Goal: Task Accomplishment & Management: Use online tool/utility

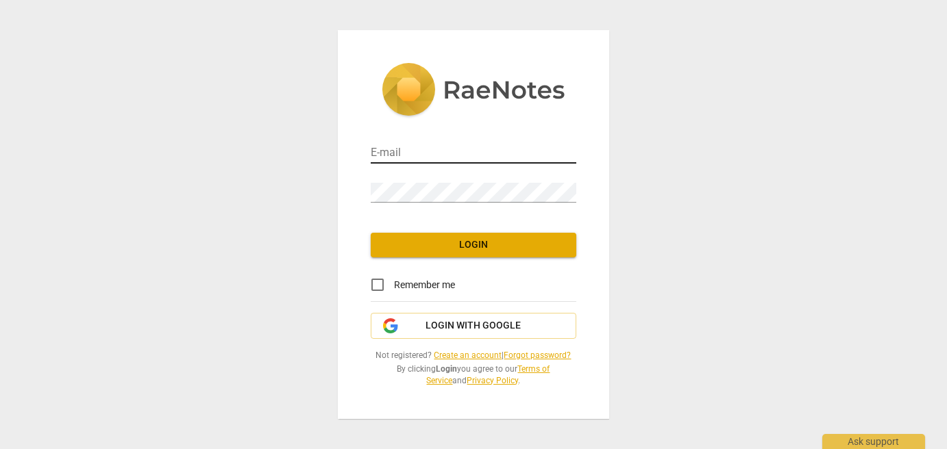
click at [432, 153] on input "email" at bounding box center [473, 154] width 205 height 20
click at [437, 145] on input "email" at bounding box center [473, 154] width 205 height 20
type input "gillianslater0@gmail.com"
click at [473, 242] on span "Login" at bounding box center [473, 245] width 184 height 14
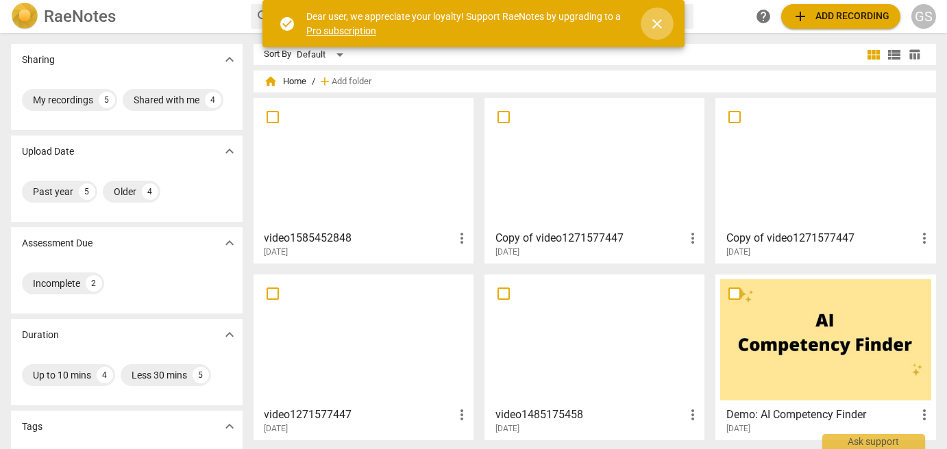
click at [651, 27] on span "close" at bounding box center [657, 24] width 16 height 16
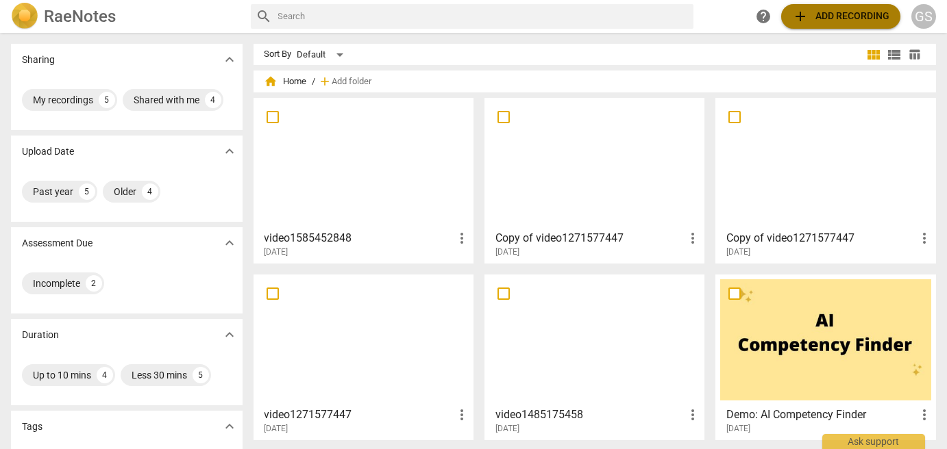
click at [825, 24] on span "add Add recording" at bounding box center [840, 16] width 97 height 16
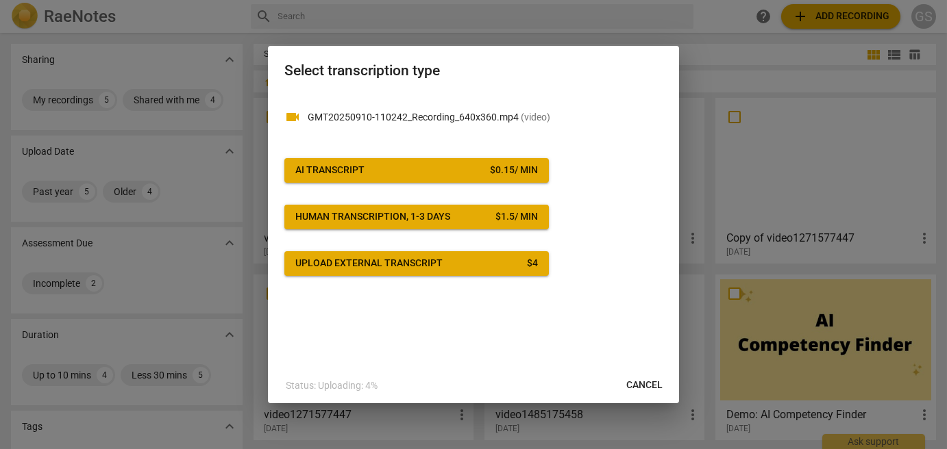
click at [497, 166] on div "$ 0.15 / min" at bounding box center [514, 171] width 48 height 14
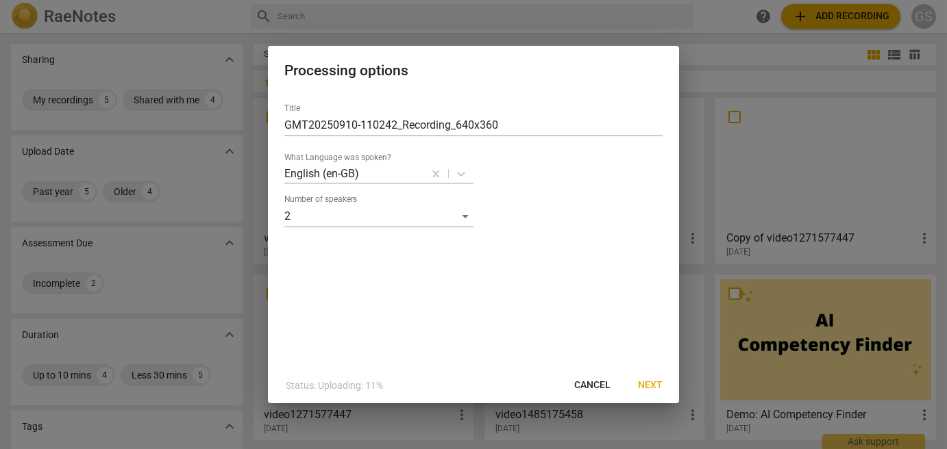
click at [647, 384] on span "Next" at bounding box center [650, 386] width 25 height 14
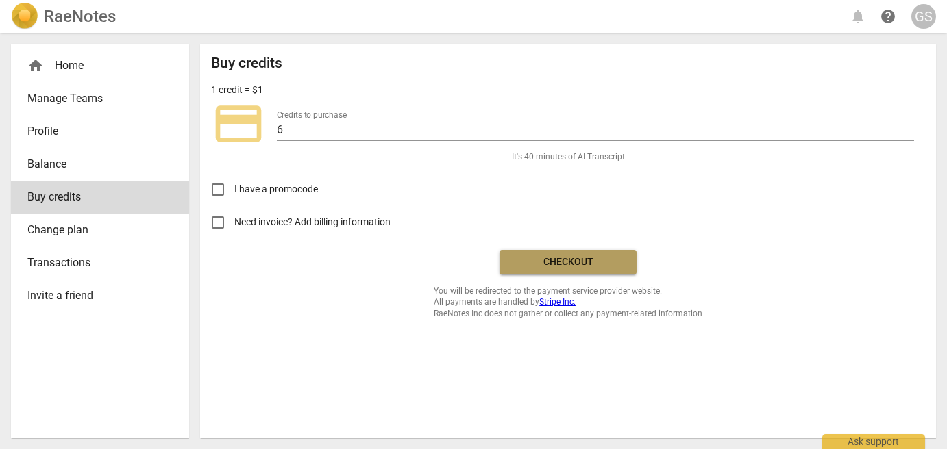
click at [572, 260] on span "Checkout" at bounding box center [567, 262] width 115 height 14
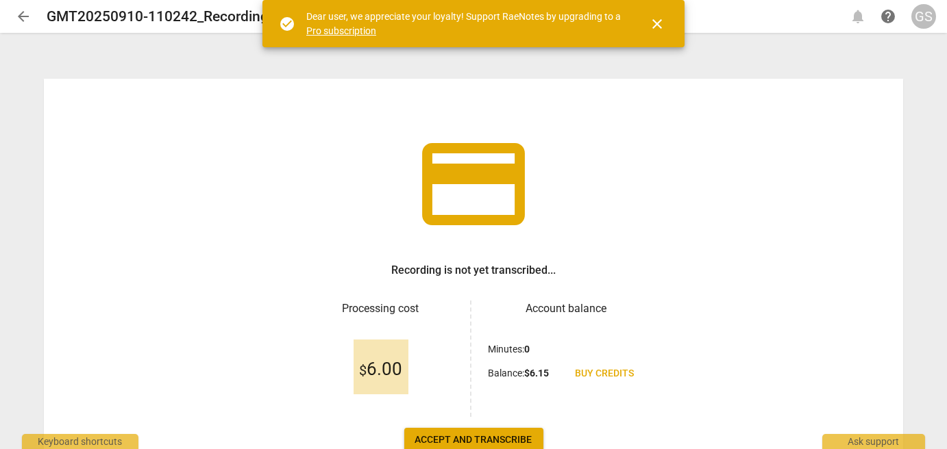
click at [515, 437] on span "Accept and transcribe" at bounding box center [473, 441] width 117 height 14
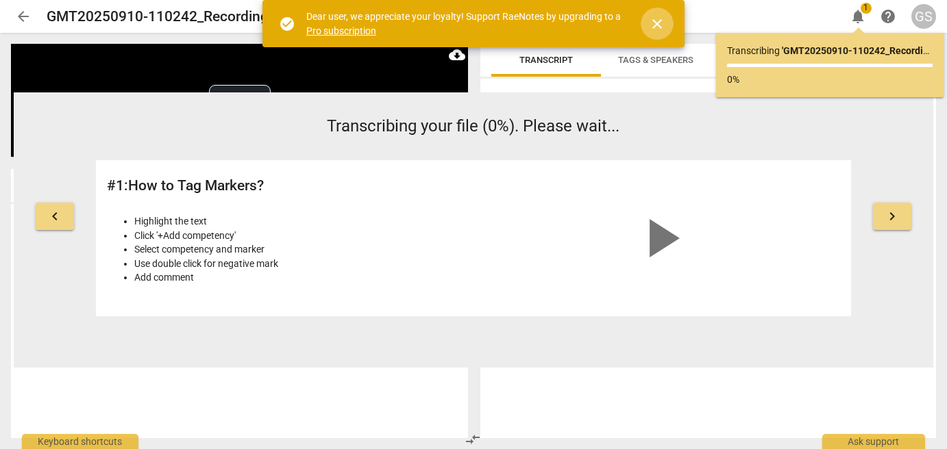
click at [658, 23] on span "close" at bounding box center [657, 24] width 16 height 16
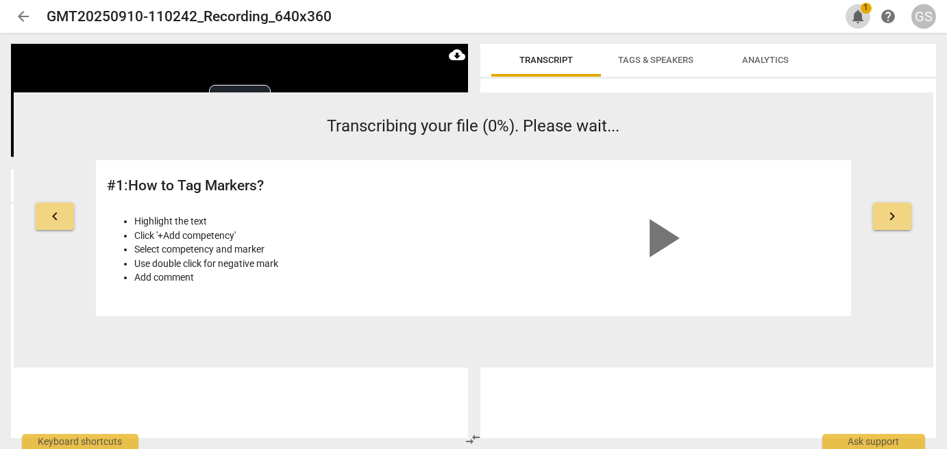
click at [855, 14] on span "notifications" at bounding box center [857, 16] width 16 height 16
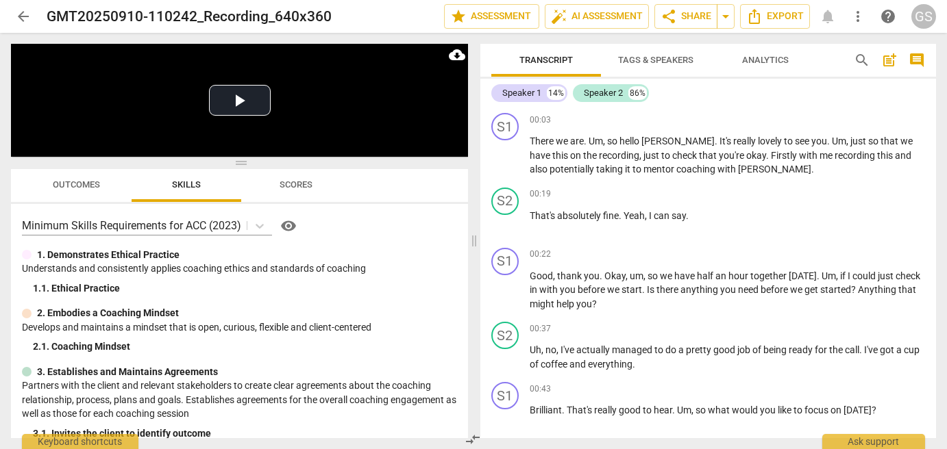
click at [781, 61] on span "Analytics" at bounding box center [765, 60] width 47 height 10
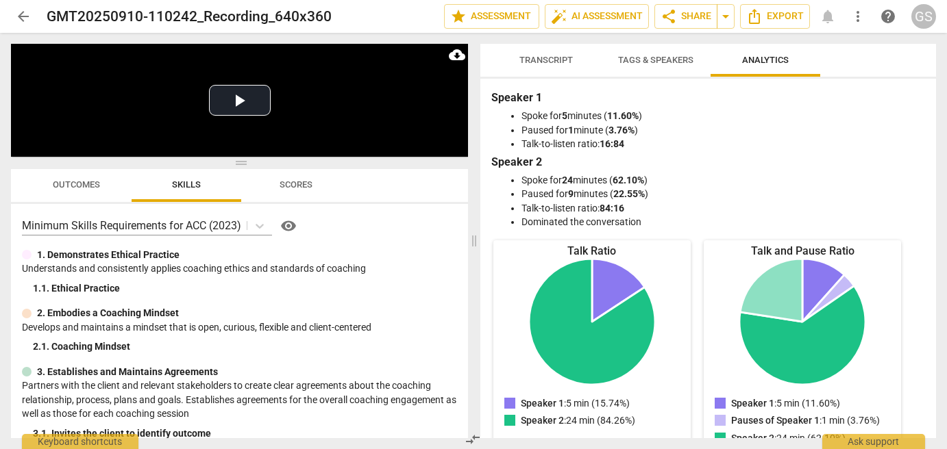
drag, startPoint x: 702, startPoint y: 222, endPoint x: 703, endPoint y: 108, distance: 113.7
click at [703, 108] on div "Speaker 1 Spoke for 5 minutes ( 11.60% ) Paused for 1 minute ( 3.76% ) Talk-to-…" at bounding box center [708, 160] width 434 height 140
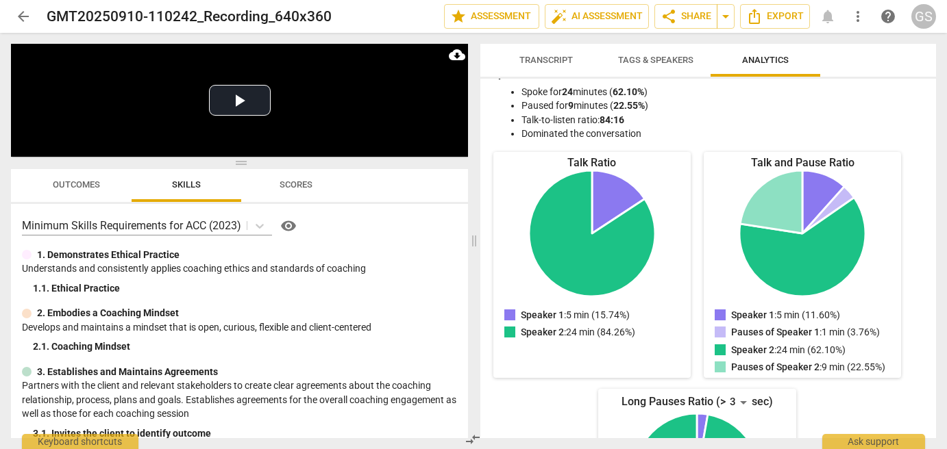
scroll to position [84, 0]
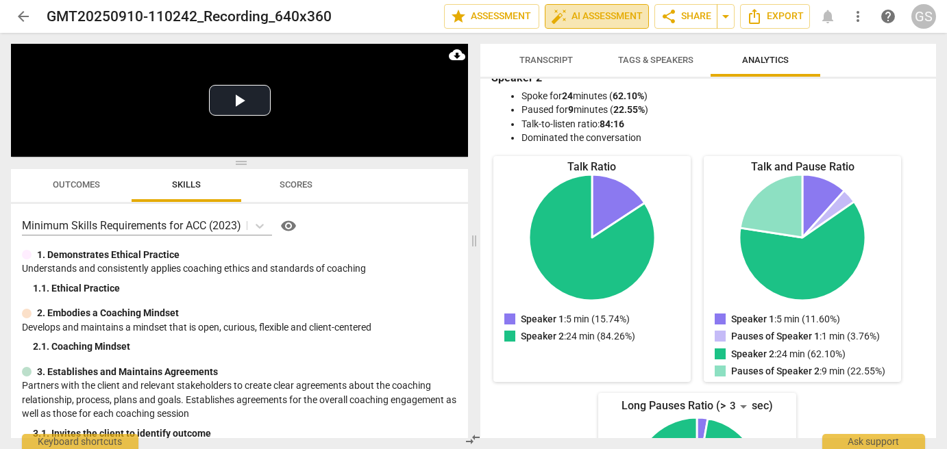
click at [574, 12] on span "auto_fix_high AI Assessment" at bounding box center [597, 16] width 92 height 16
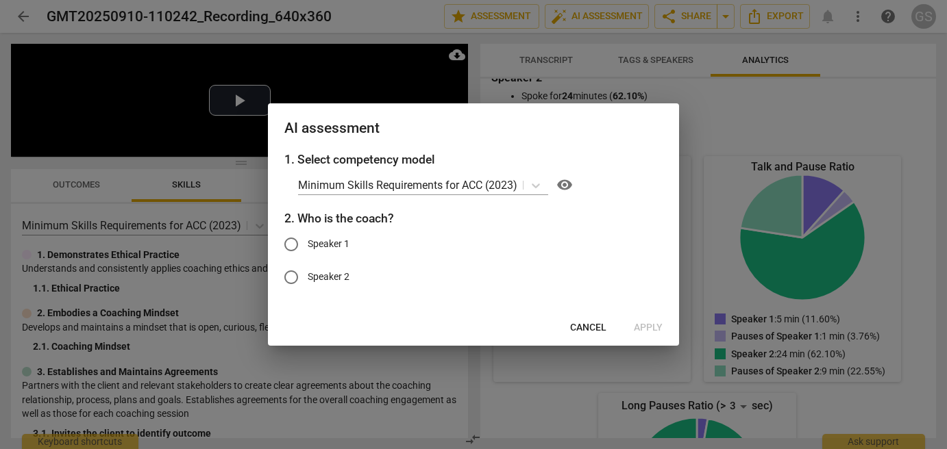
click at [755, 101] on div at bounding box center [473, 224] width 947 height 449
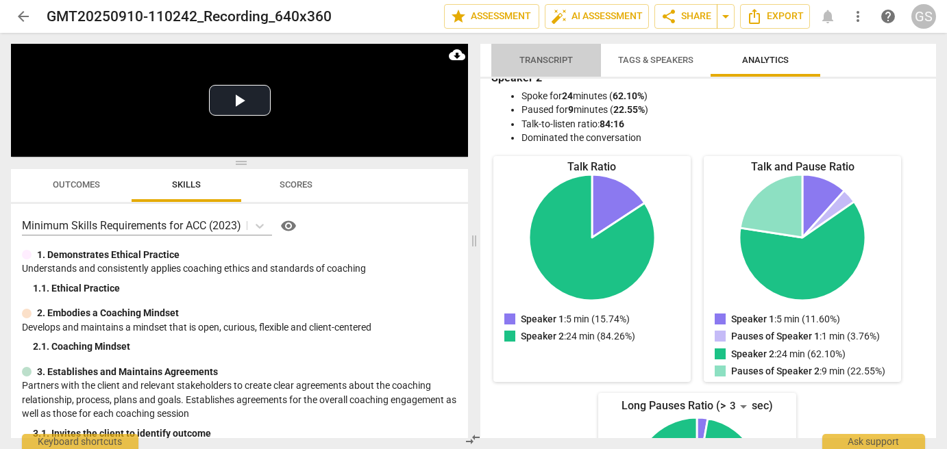
click at [545, 59] on span "Transcript" at bounding box center [545, 60] width 53 height 10
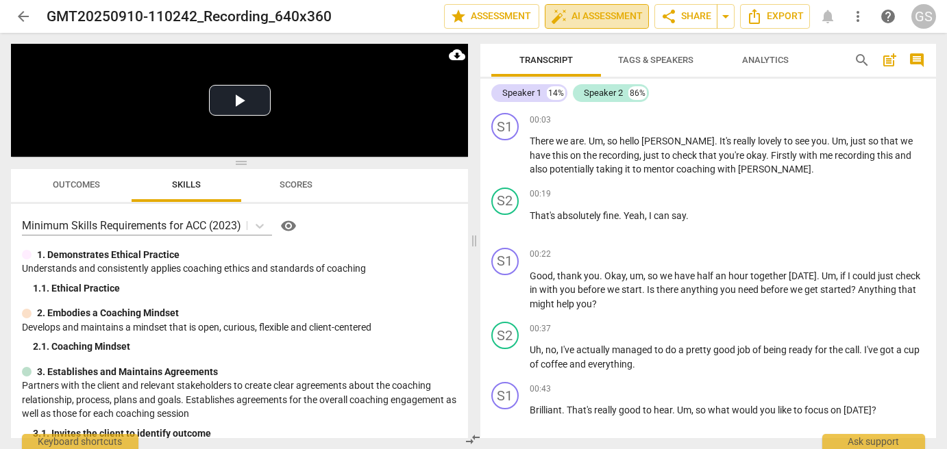
click at [598, 17] on span "auto_fix_high AI Assessment" at bounding box center [597, 16] width 92 height 16
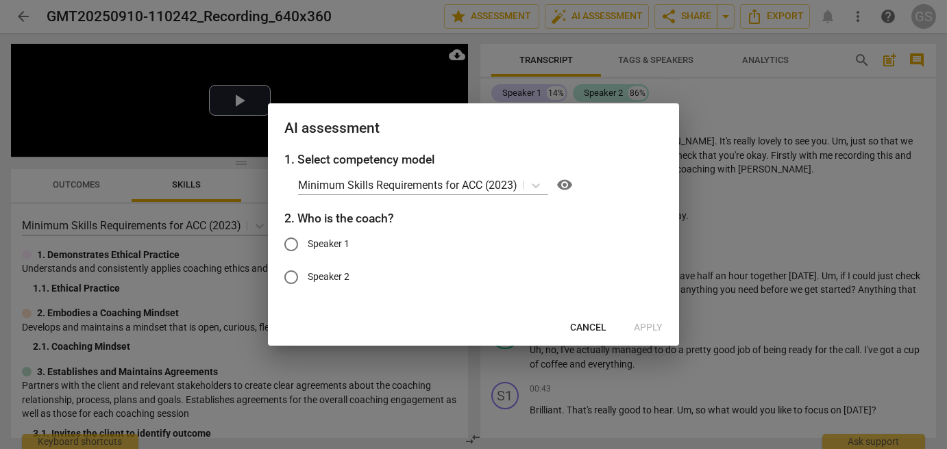
click at [291, 246] on input "Speaker 1" at bounding box center [291, 244] width 33 height 33
radio input "true"
click at [540, 185] on icon at bounding box center [536, 186] width 14 height 14
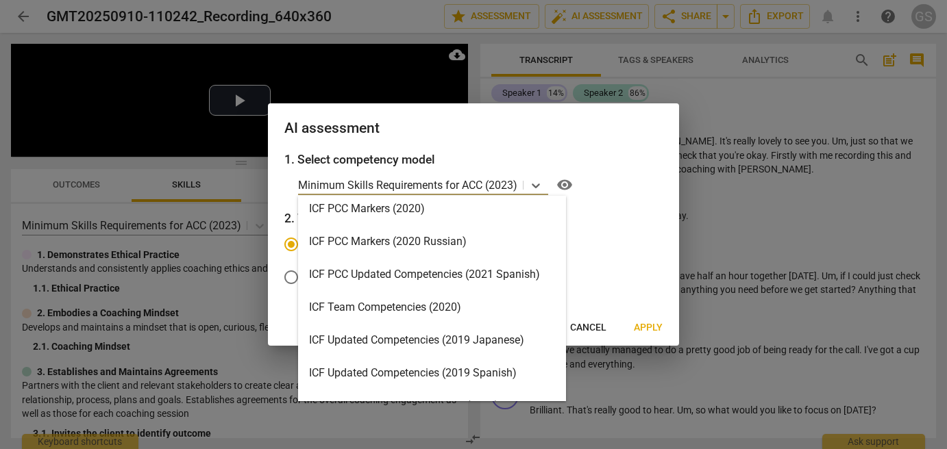
scroll to position [0, 0]
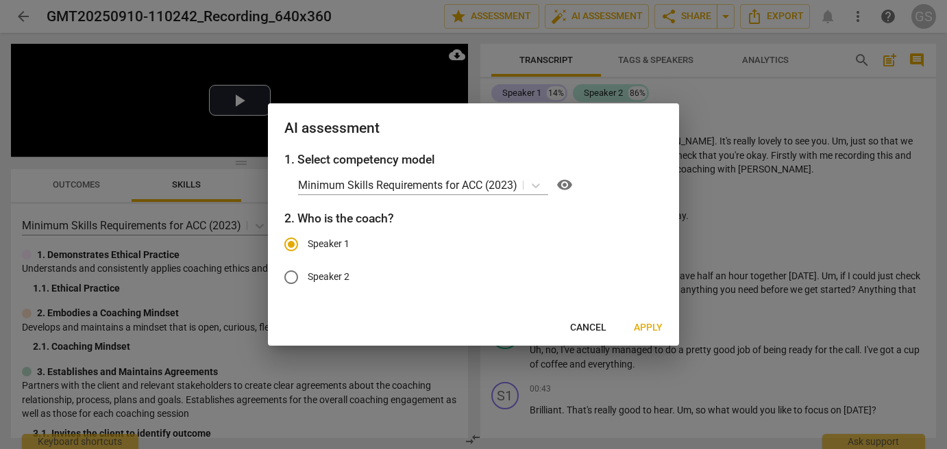
click at [653, 195] on div "Minimum Skills Requirements for ACC (2023) visibility" at bounding box center [480, 185] width 364 height 22
click at [649, 328] on span "Apply" at bounding box center [648, 328] width 29 height 14
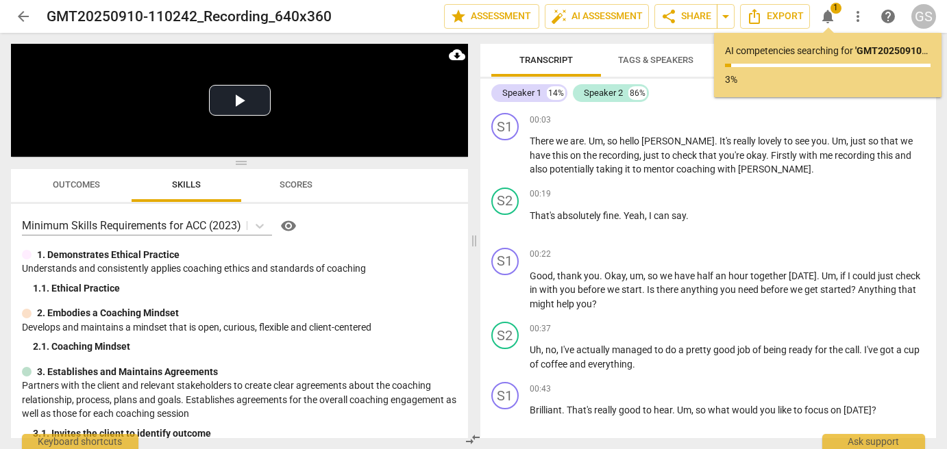
click at [296, 186] on span "Scores" at bounding box center [295, 184] width 33 height 10
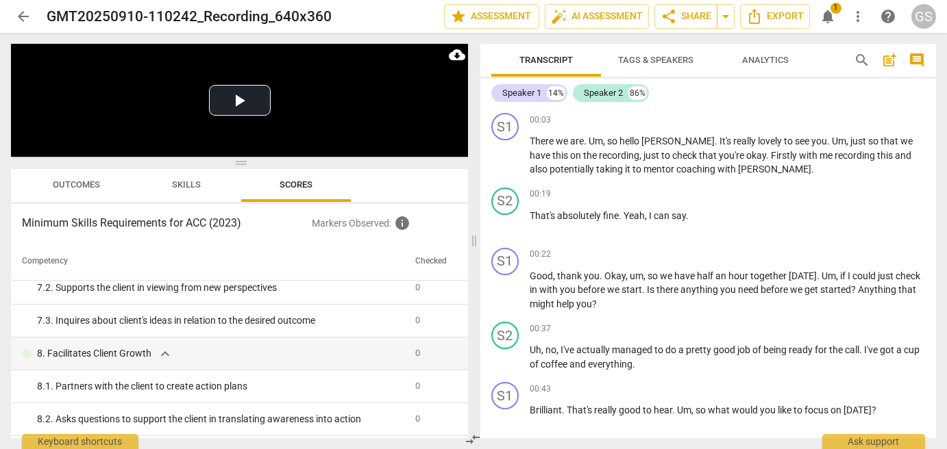
scroll to position [797, 0]
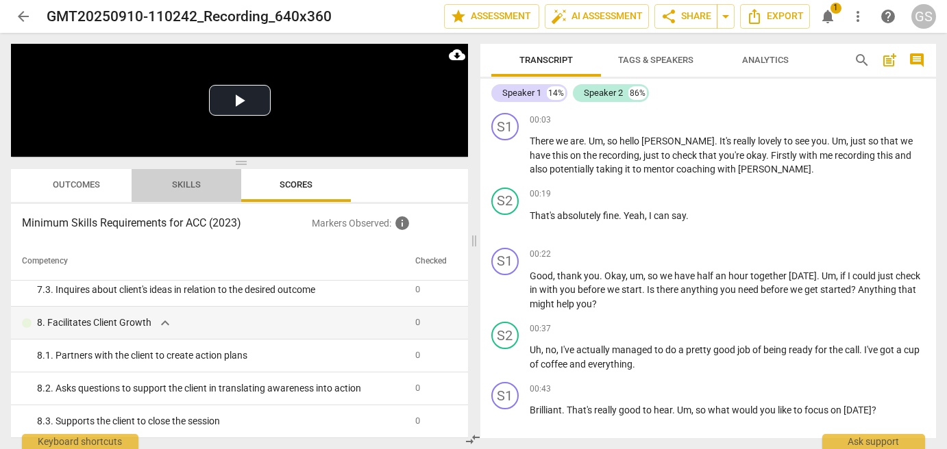
click at [184, 187] on span "Skills" at bounding box center [186, 184] width 29 height 10
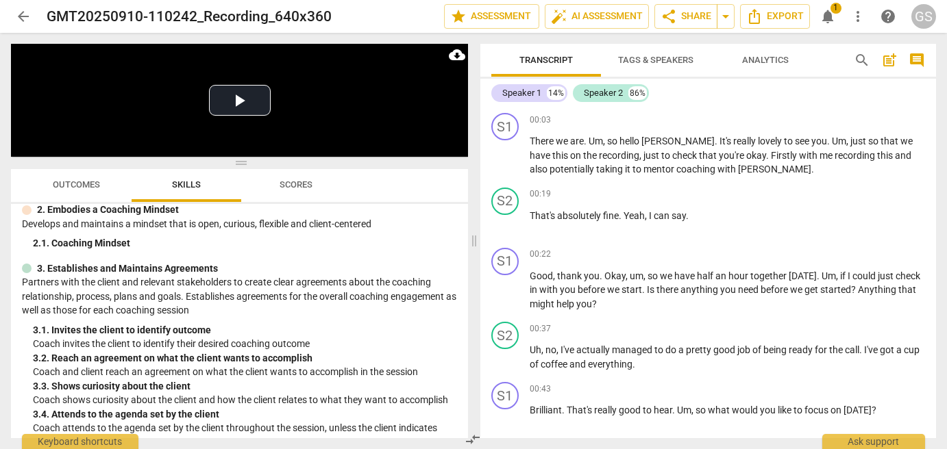
scroll to position [100, 0]
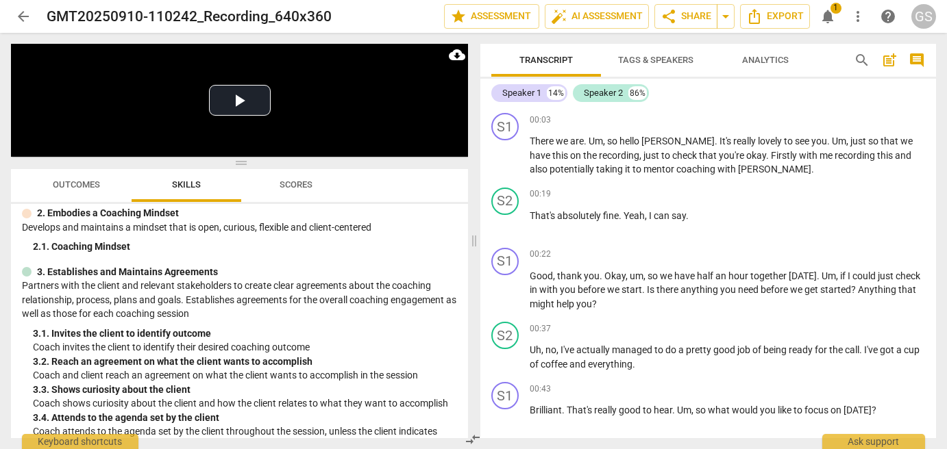
click at [299, 188] on span "Scores" at bounding box center [295, 184] width 33 height 10
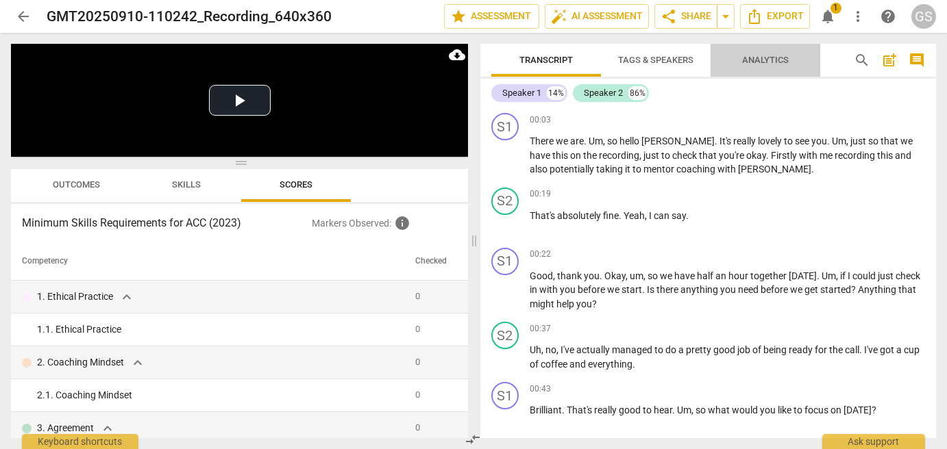
click at [776, 57] on span "Analytics" at bounding box center [765, 60] width 47 height 10
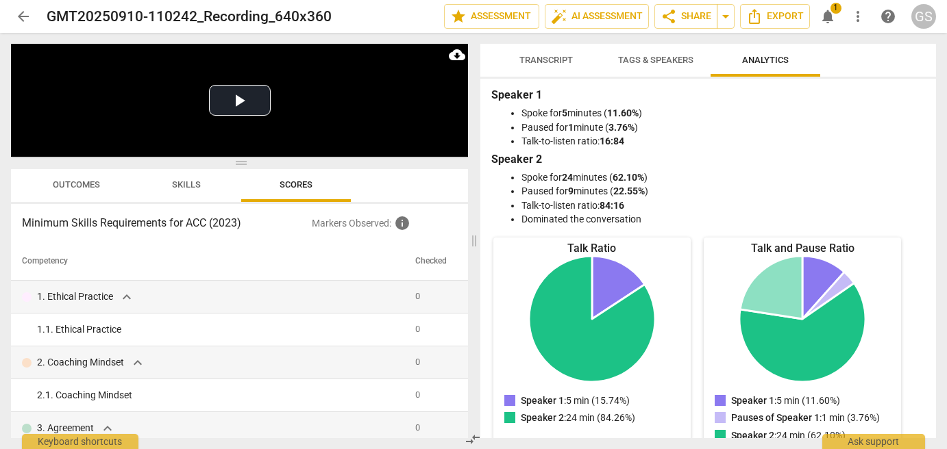
scroll to position [0, 0]
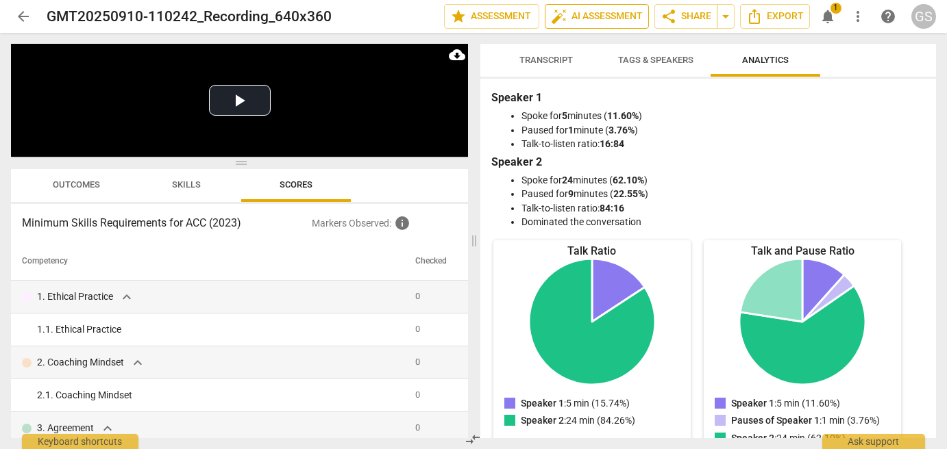
click at [584, 15] on span "auto_fix_high AI Assessment" at bounding box center [597, 16] width 92 height 16
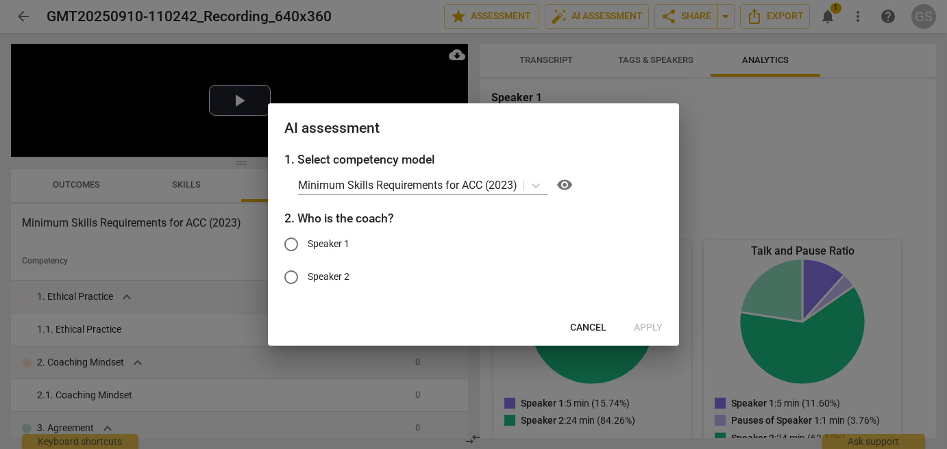
click at [767, 138] on div at bounding box center [473, 224] width 947 height 449
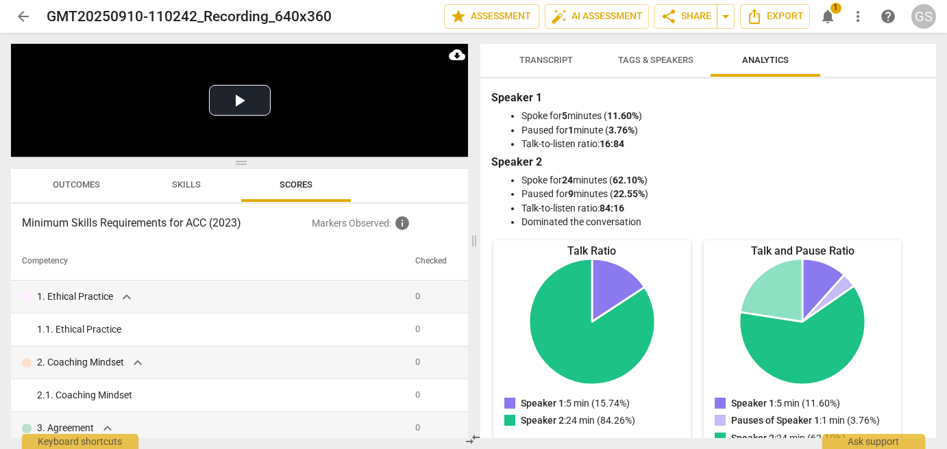
scroll to position [253, 0]
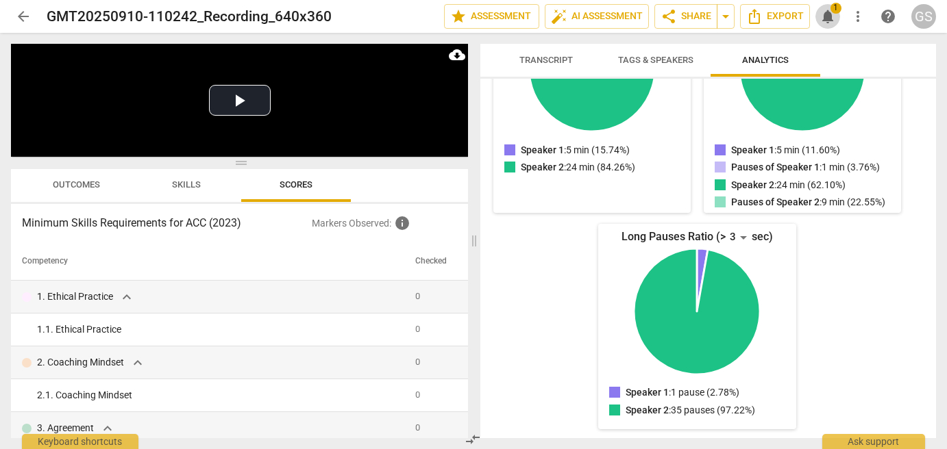
click at [829, 10] on span "notifications" at bounding box center [827, 16] width 16 height 16
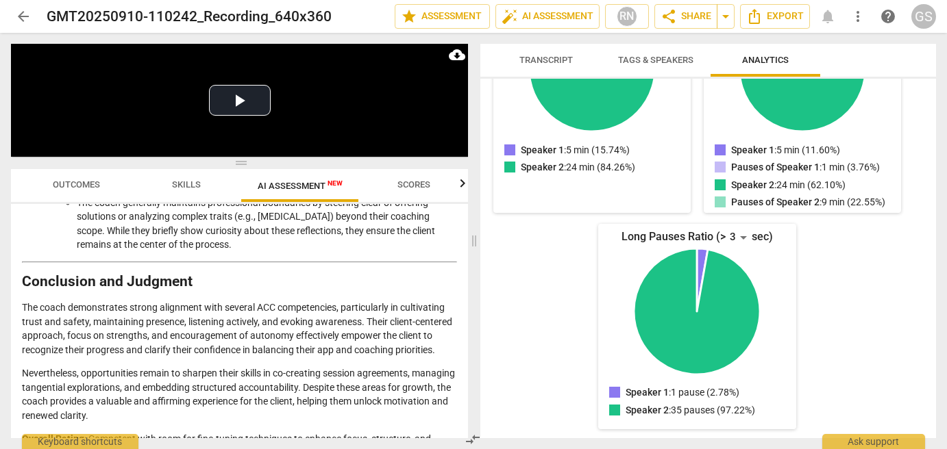
scroll to position [2281, 0]
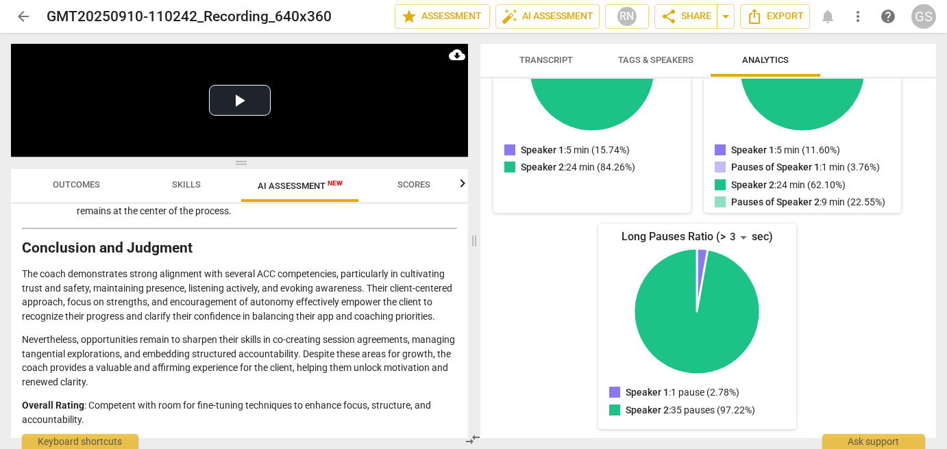
click at [245, 404] on p "Overall Rating : Competent with room for fine-tuning techniques to enhance focu…" at bounding box center [239, 413] width 435 height 28
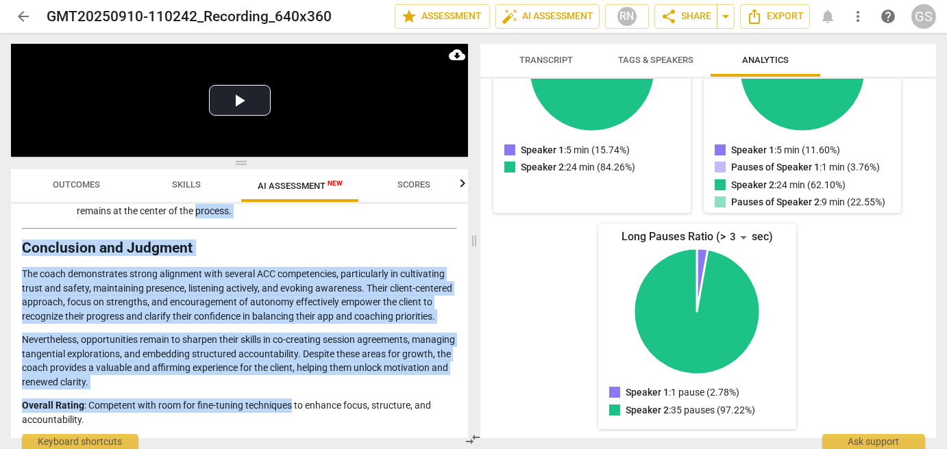
drag, startPoint x: 245, startPoint y: 404, endPoint x: 425, endPoint y: 198, distance: 273.8
click at [425, 198] on div "Outcomes Skills AI Assessment New Scores Disclaimer: AI can make mistakes. Cons…" at bounding box center [239, 303] width 457 height 269
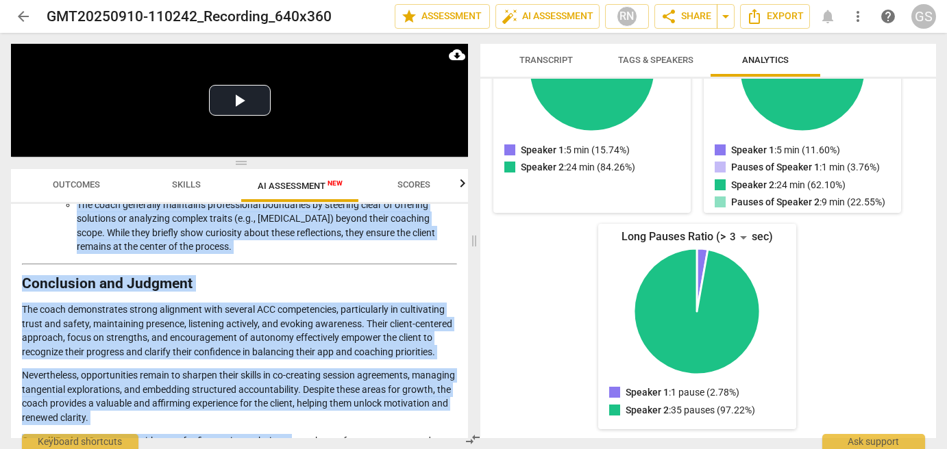
click at [420, 187] on span "Scores" at bounding box center [413, 184] width 33 height 10
click at [413, 184] on span "Scores" at bounding box center [413, 184] width 33 height 10
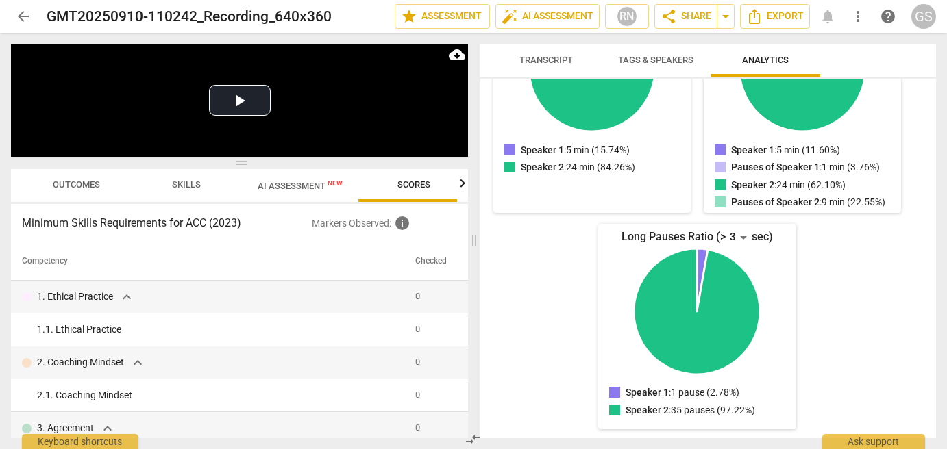
click at [413, 184] on span "Scores" at bounding box center [413, 184] width 33 height 10
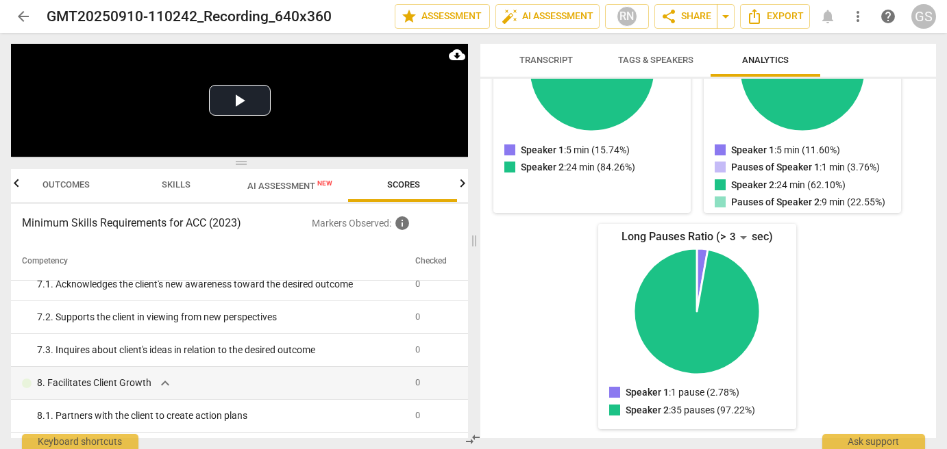
scroll to position [797, 0]
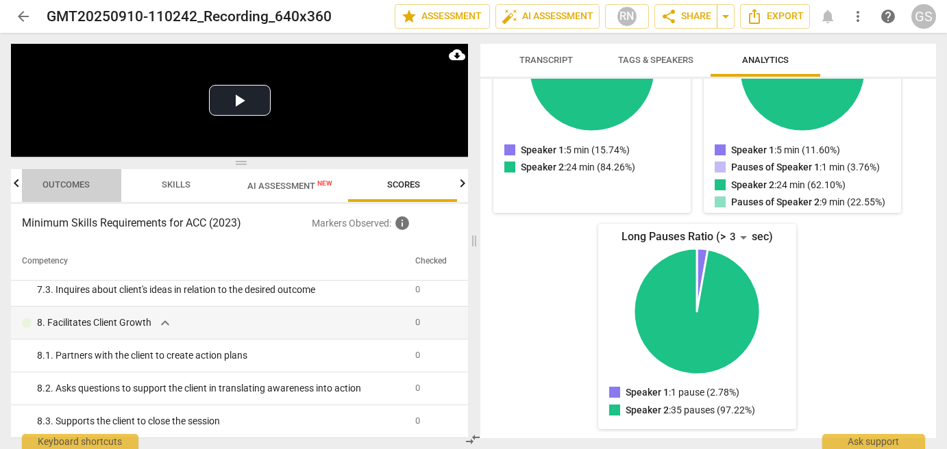
click at [54, 184] on span "Outcomes" at bounding box center [66, 184] width 47 height 10
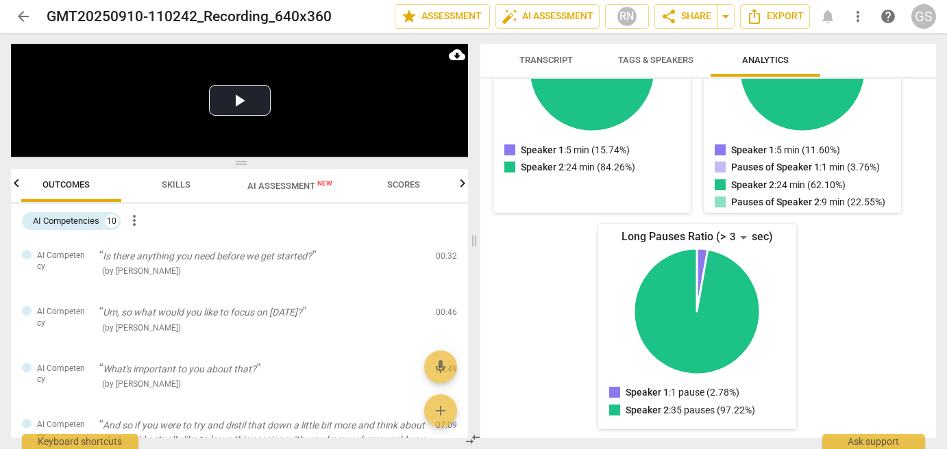
scroll to position [0, 0]
click at [117, 222] on div "10" at bounding box center [112, 221] width 14 height 14
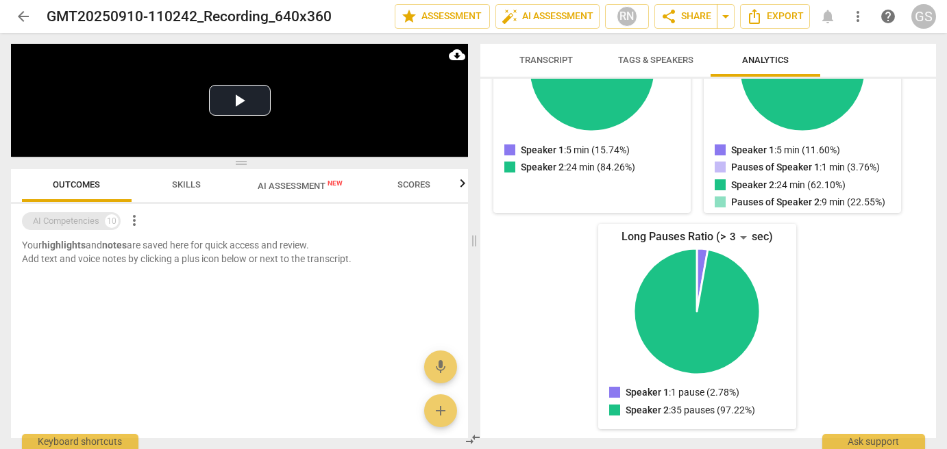
click at [117, 222] on div "10" at bounding box center [112, 221] width 14 height 14
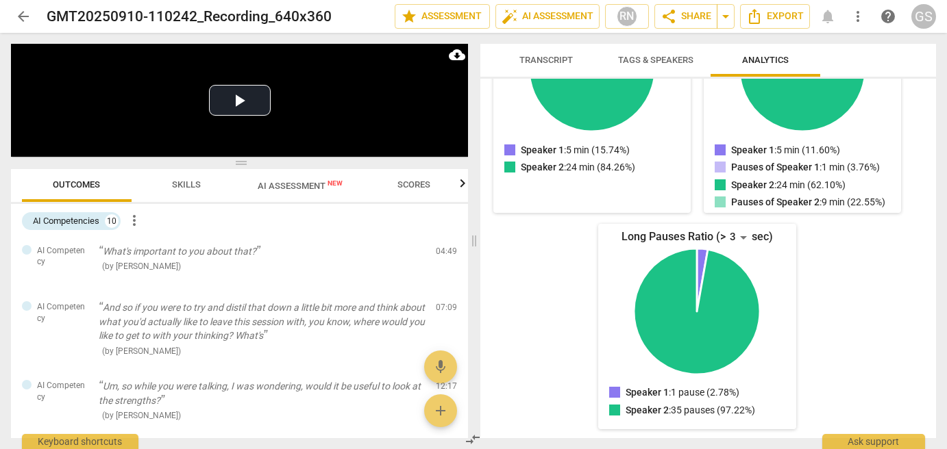
scroll to position [121, 0]
click at [186, 190] on span "Skills" at bounding box center [186, 185] width 62 height 18
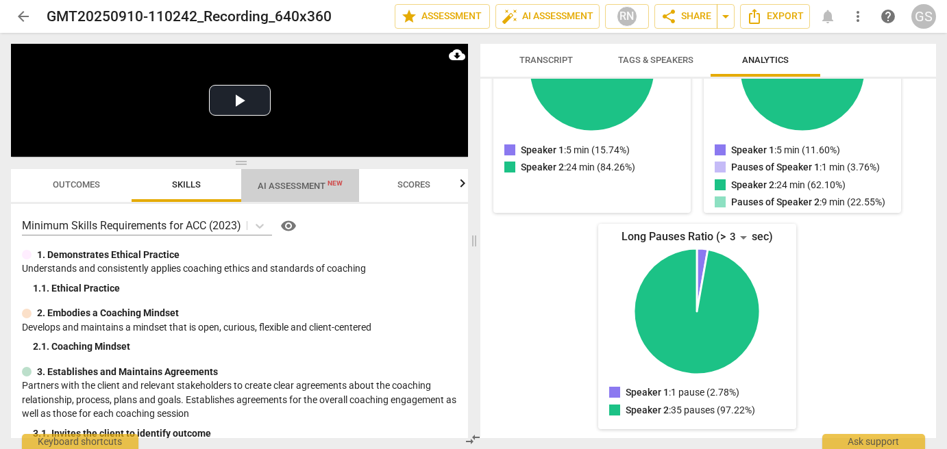
click at [293, 184] on span "AI Assessment New" at bounding box center [300, 186] width 85 height 10
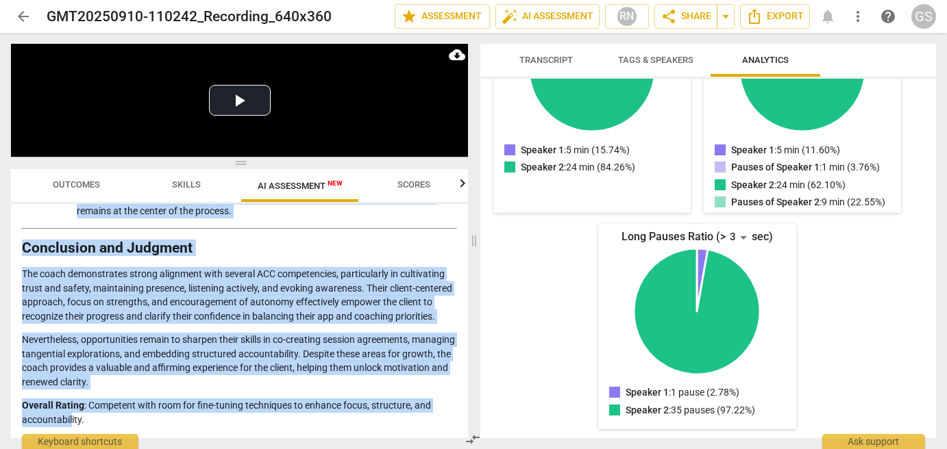
scroll to position [2281, 0]
drag, startPoint x: 24, startPoint y: 247, endPoint x: 95, endPoint y: 431, distance: 197.3
click at [95, 431] on div "Disclaimer: AI can make mistakes. Consult a qualified mentor coach before actin…" at bounding box center [239, 321] width 457 height 234
copy div "Analysis of the Coach's Approach Based on ACC Minimum Skills Requirements (2023…"
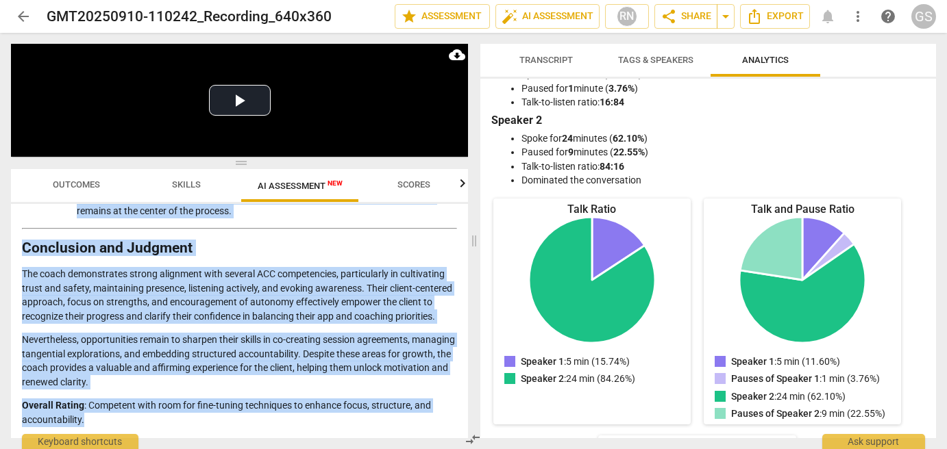
scroll to position [0, 0]
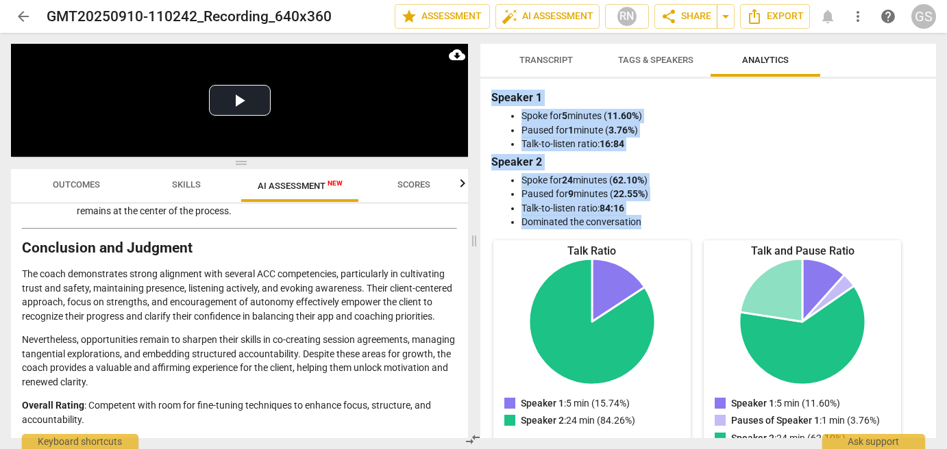
drag, startPoint x: 642, startPoint y: 225, endPoint x: 479, endPoint y: 97, distance: 207.3
click at [480, 97] on div "Speaker 1 Spoke for 5 minutes ( 11.60% ) Paused for 1 minute ( 3.76% ) Talk-to-…" at bounding box center [707, 259] width 455 height 360
copy div "Speaker 1 Spoke for 5 minutes ( 11.60% ) Paused for 1 minute ( 3.76% ) Talk-to-…"
click at [548, 158] on h3 "Speaker 2" at bounding box center [708, 162] width 434 height 16
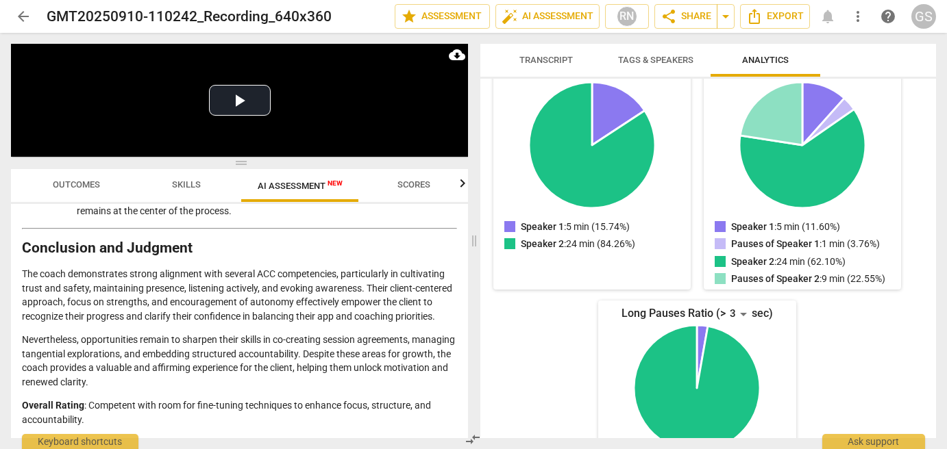
scroll to position [253, 0]
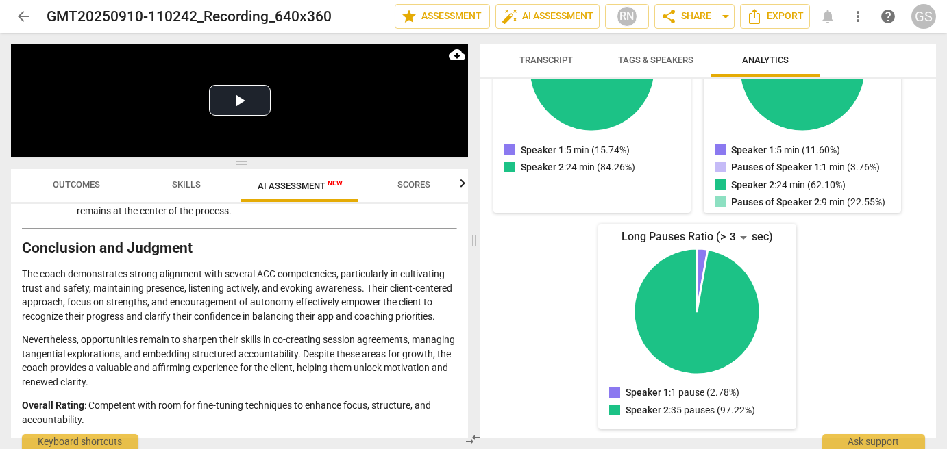
click at [303, 193] on span "AI Assessment New" at bounding box center [300, 185] width 118 height 21
click at [290, 187] on span "AI Assessment New" at bounding box center [300, 186] width 85 height 10
click at [73, 182] on span "Outcomes" at bounding box center [76, 184] width 47 height 10
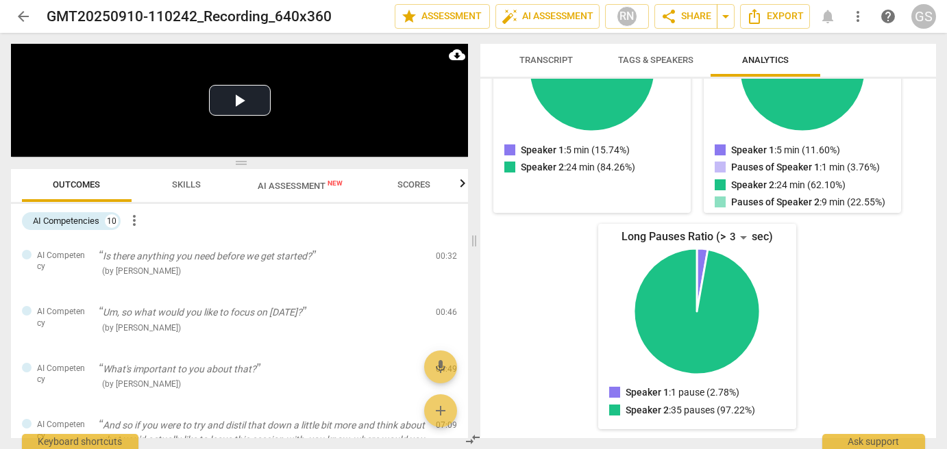
click at [292, 186] on span "AI Assessment New" at bounding box center [300, 186] width 85 height 10
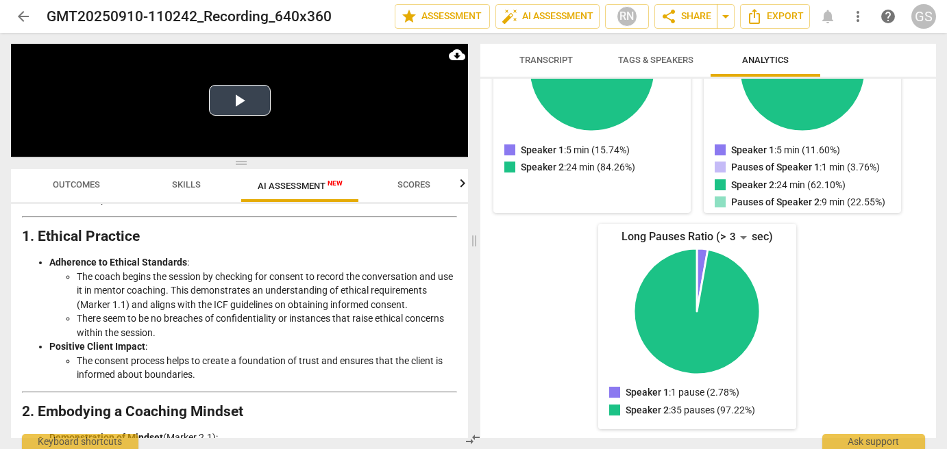
scroll to position [150, 0]
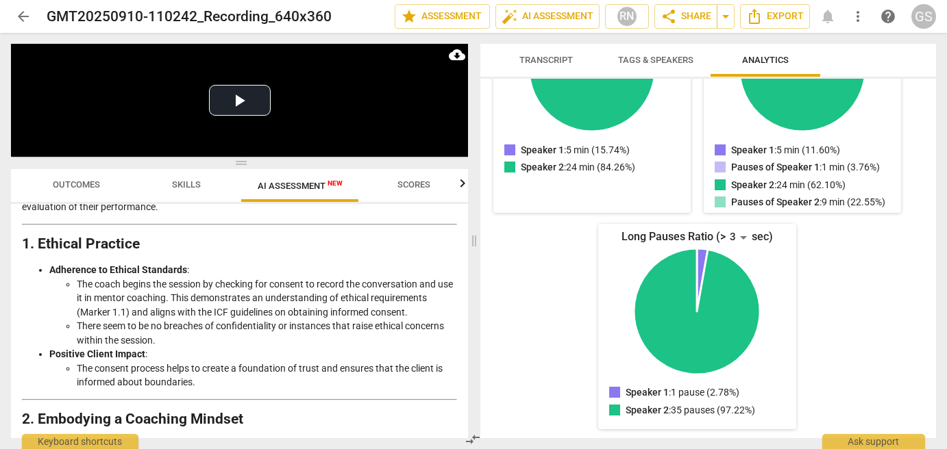
click at [418, 186] on span "Scores" at bounding box center [413, 184] width 33 height 10
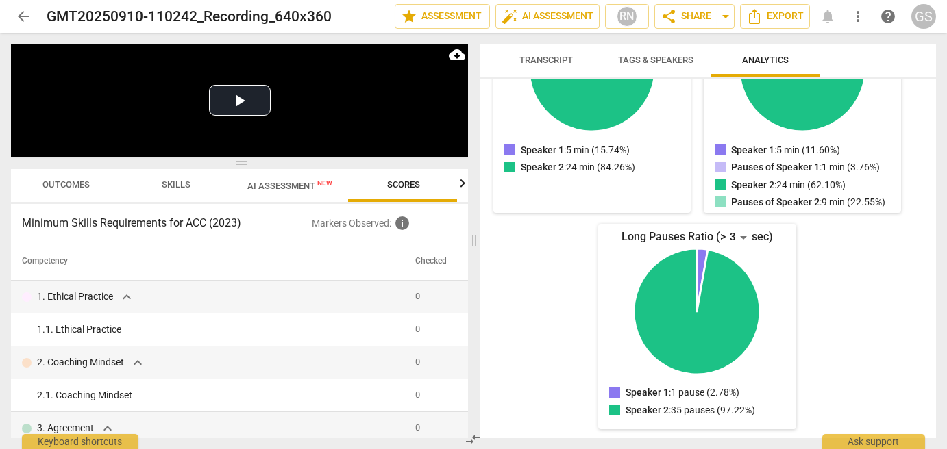
scroll to position [0, 10]
click at [167, 185] on span "Skills" at bounding box center [176, 184] width 29 height 10
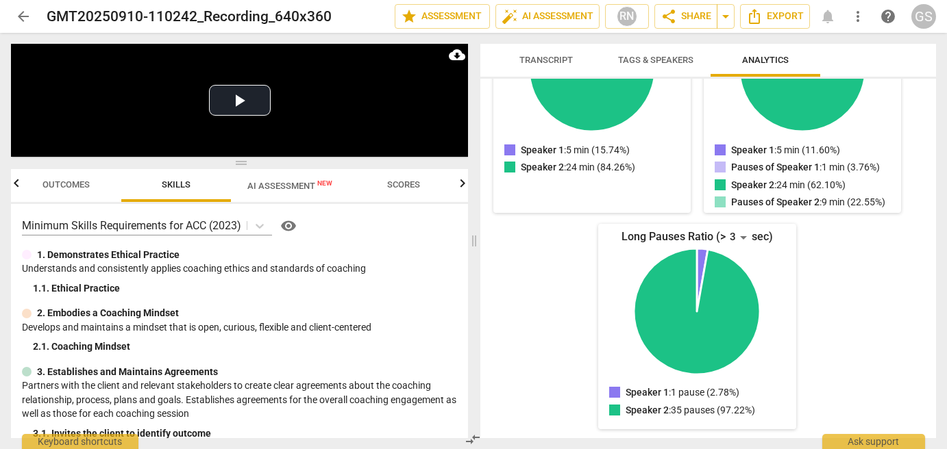
click at [67, 183] on span "Outcomes" at bounding box center [66, 184] width 47 height 10
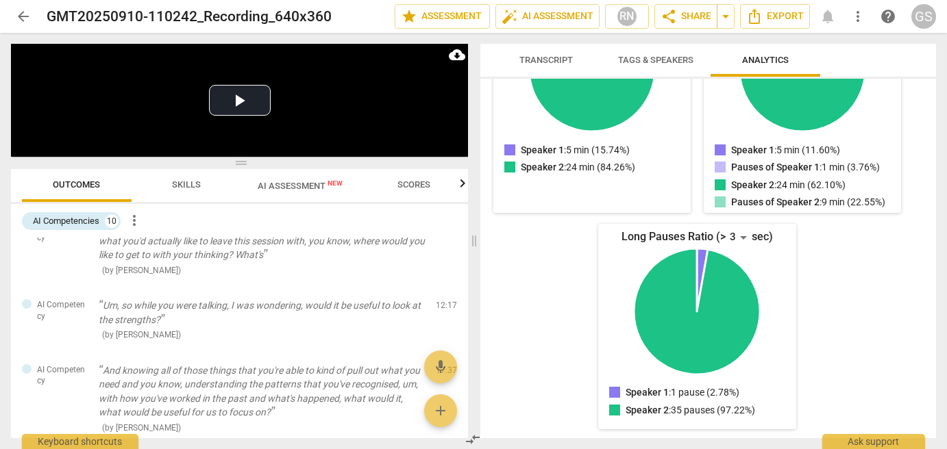
scroll to position [200, 0]
click at [544, 60] on span "Transcript" at bounding box center [545, 60] width 53 height 10
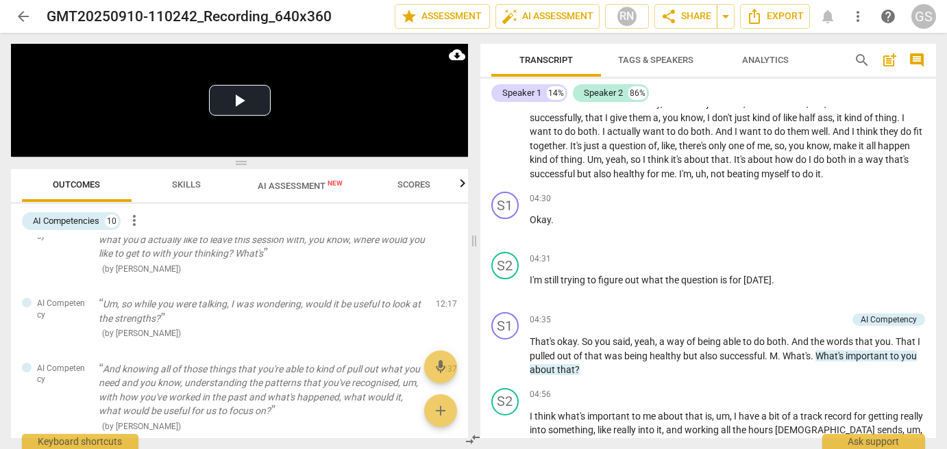
scroll to position [920, 0]
click at [770, 55] on span "Analytics" at bounding box center [765, 60] width 47 height 10
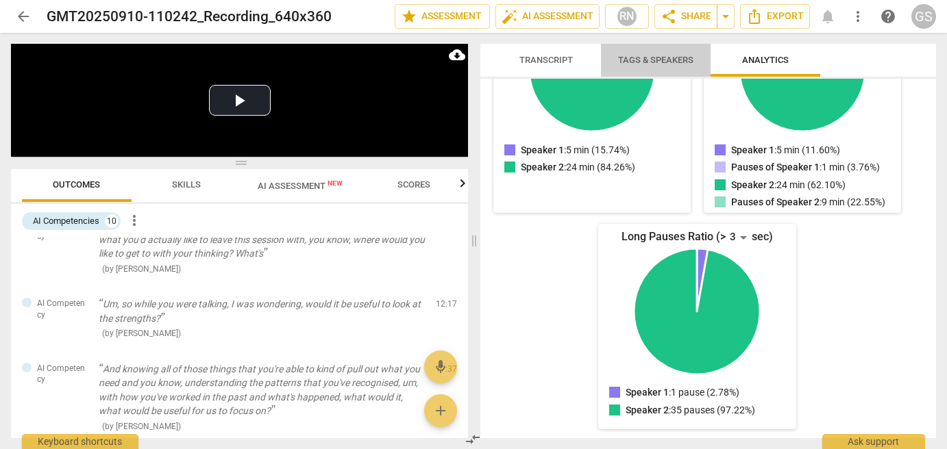
click at [681, 58] on span "Tags & Speakers" at bounding box center [655, 60] width 75 height 10
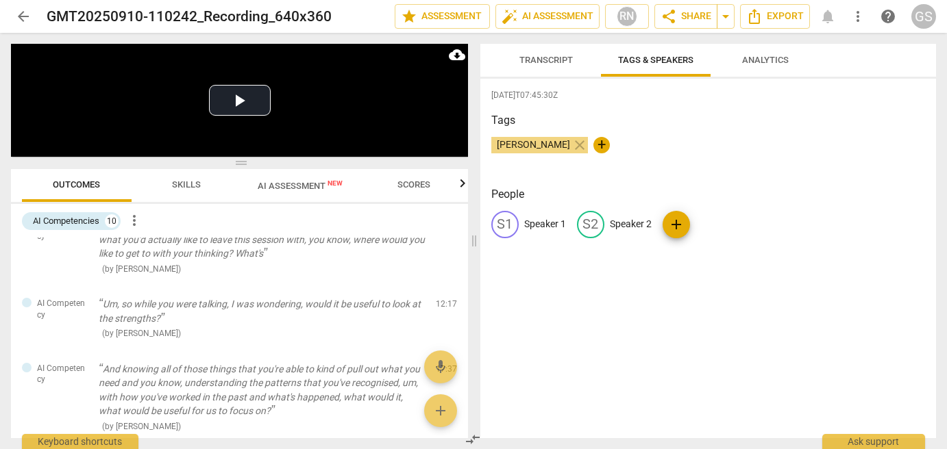
click at [541, 59] on span "Transcript" at bounding box center [545, 60] width 53 height 10
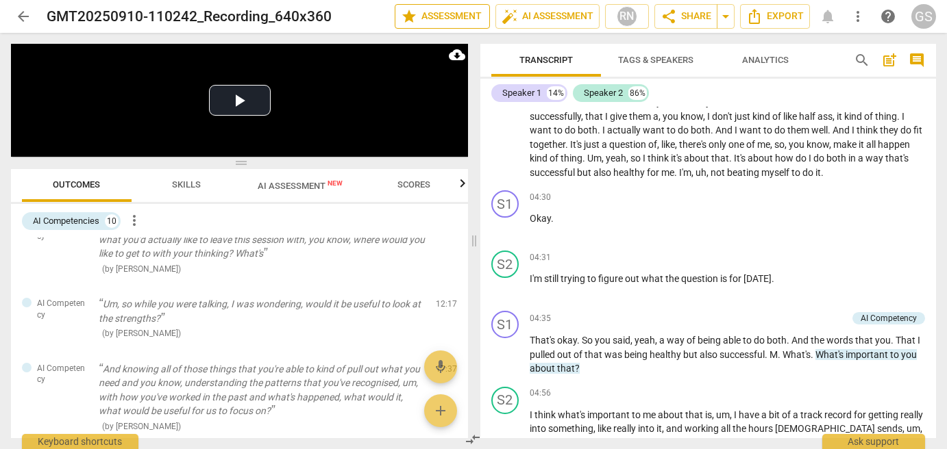
click at [441, 12] on span "star Assessment" at bounding box center [442, 16] width 83 height 16
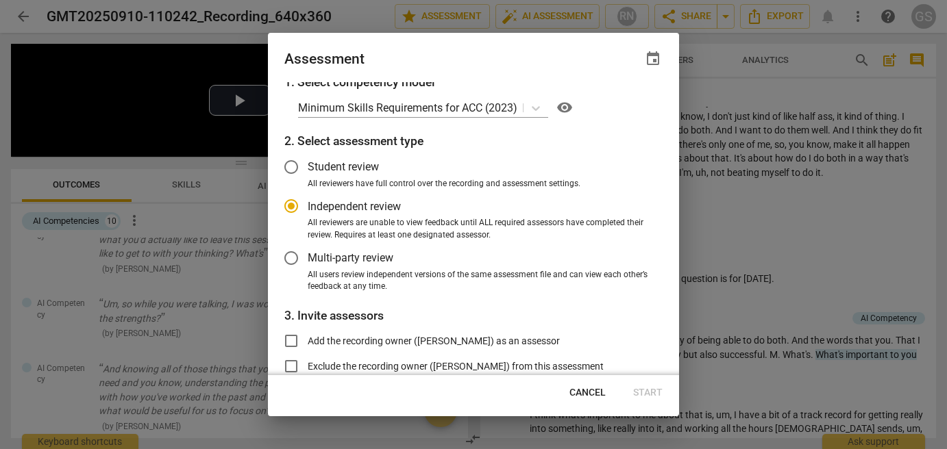
scroll to position [0, 0]
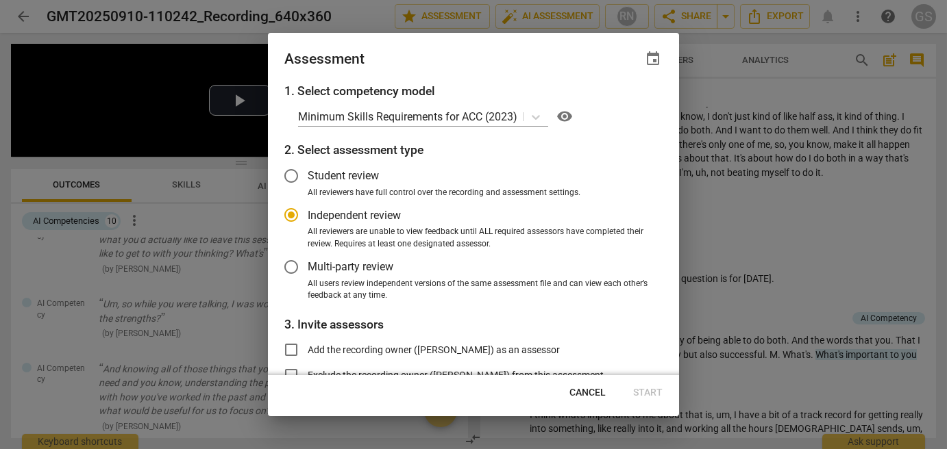
click at [742, 94] on div at bounding box center [473, 224] width 947 height 449
radio input "false"
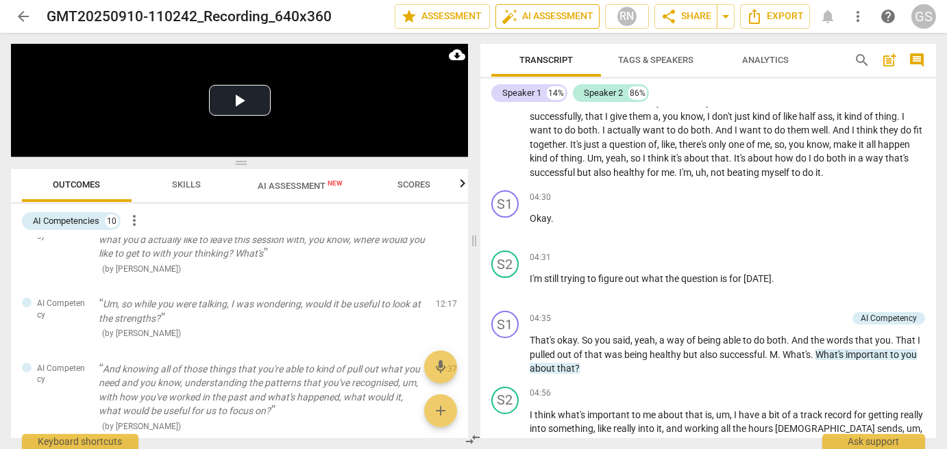
click at [568, 12] on span "auto_fix_high AI Assessment" at bounding box center [547, 16] width 92 height 16
click at [21, 19] on span "arrow_back" at bounding box center [23, 16] width 16 height 16
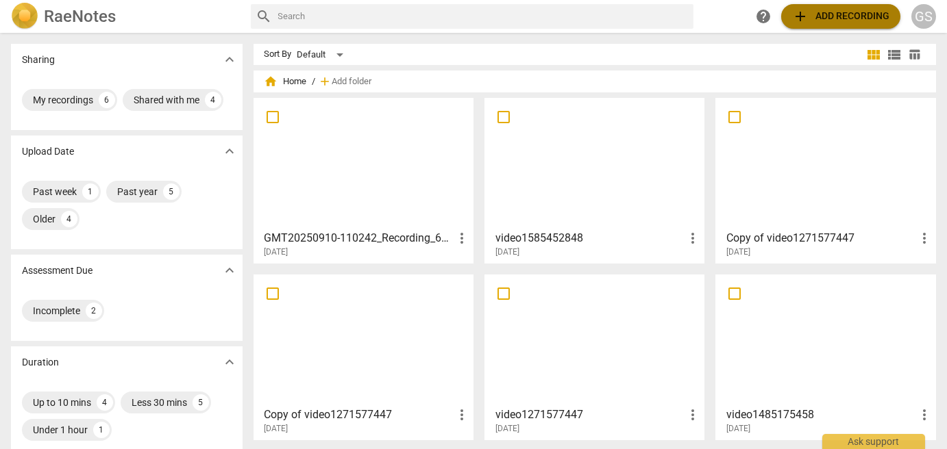
click at [829, 18] on span "add Add recording" at bounding box center [840, 16] width 97 height 16
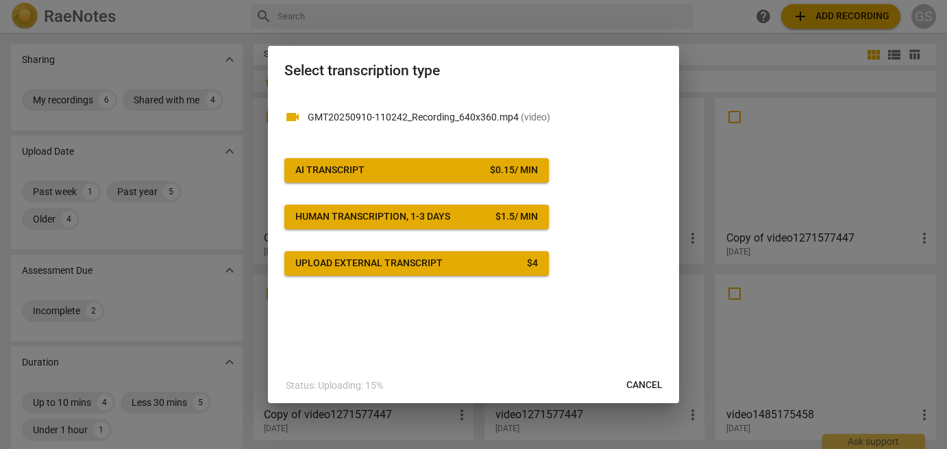
click at [640, 388] on span "Cancel" at bounding box center [644, 386] width 36 height 14
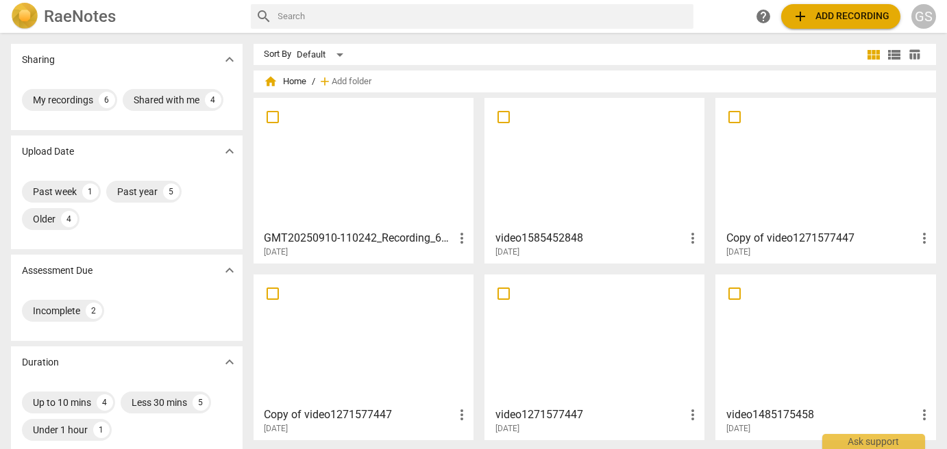
click at [360, 170] on div at bounding box center [363, 163] width 210 height 121
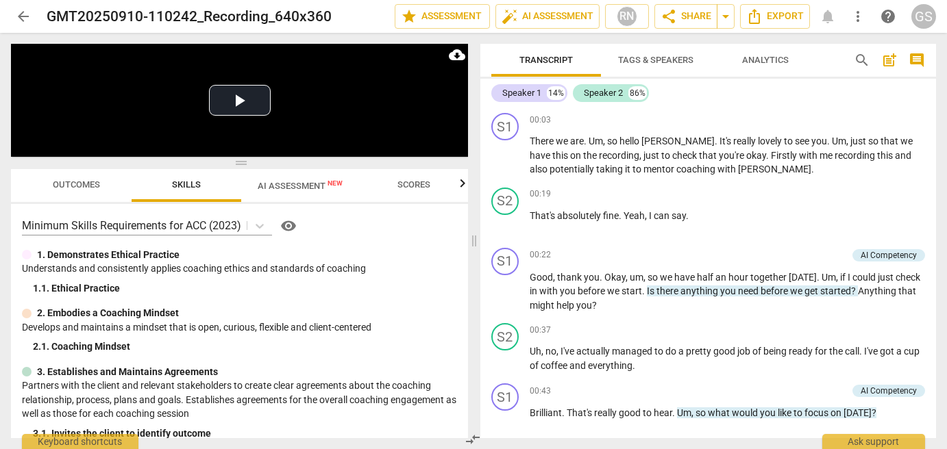
click at [72, 190] on span "Outcomes" at bounding box center [76, 184] width 47 height 10
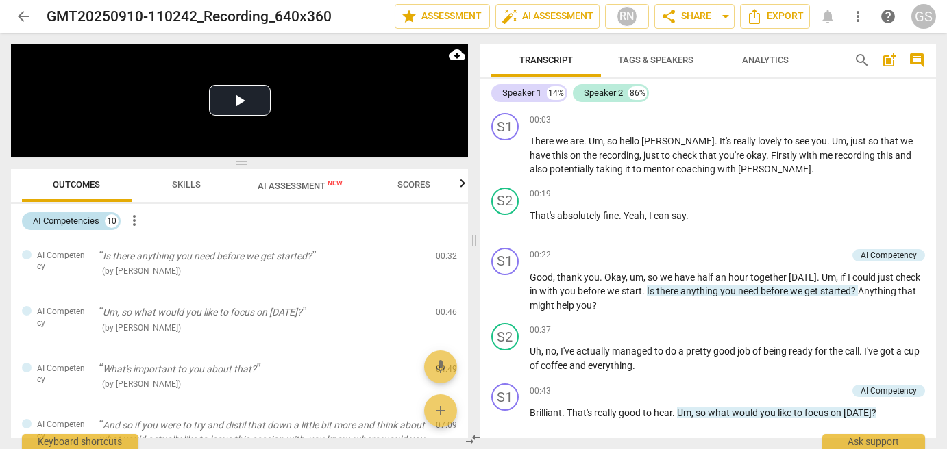
click at [107, 223] on div "10" at bounding box center [112, 221] width 14 height 14
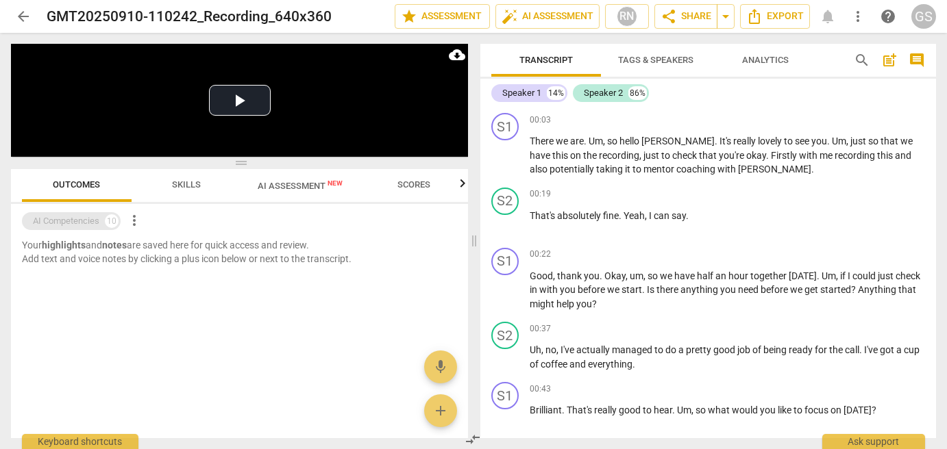
click at [108, 223] on div "10" at bounding box center [112, 221] width 14 height 14
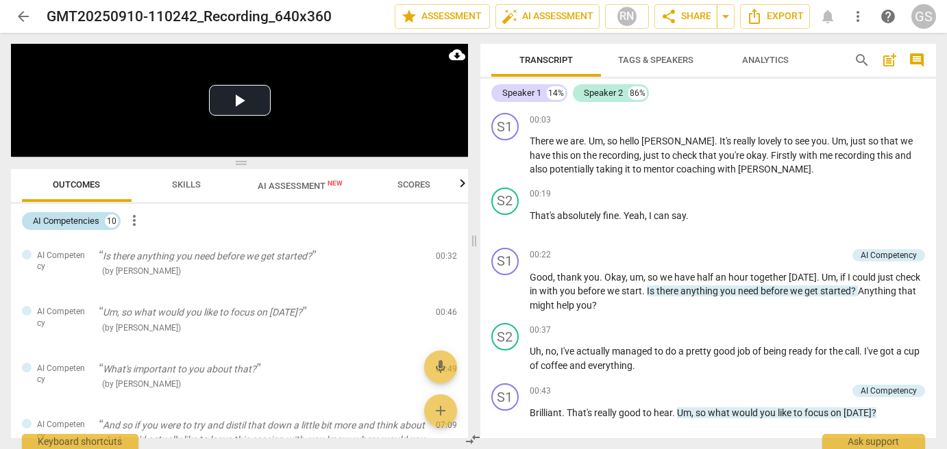
click at [112, 223] on div "10" at bounding box center [112, 221] width 14 height 14
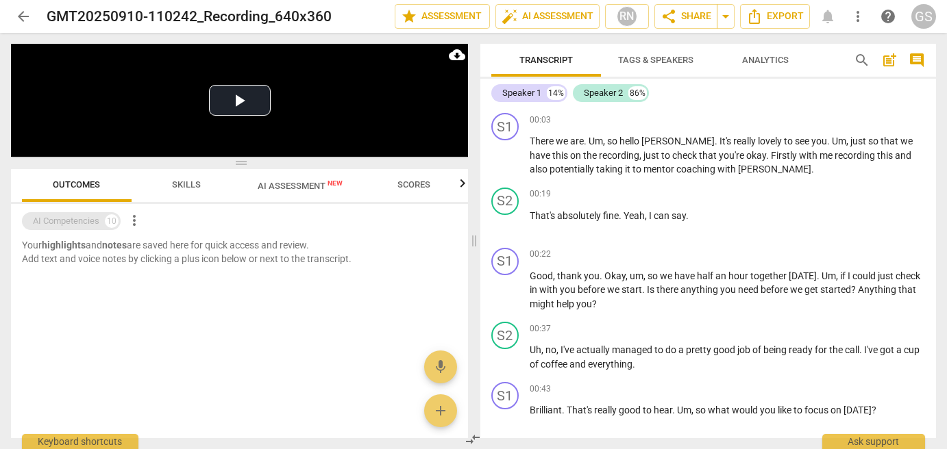
click at [112, 223] on div "10" at bounding box center [112, 221] width 14 height 14
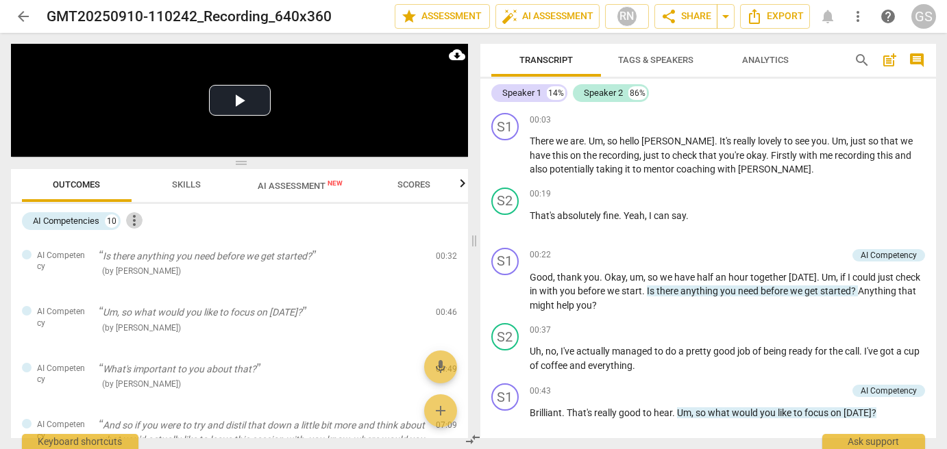
click at [137, 219] on span "more_vert" at bounding box center [134, 220] width 16 height 16
click at [838, 85] on div at bounding box center [473, 224] width 947 height 449
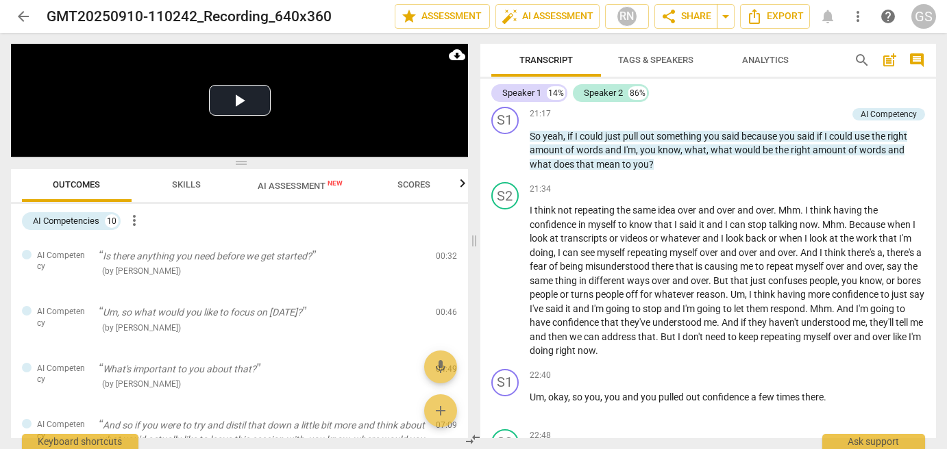
scroll to position [4433, 0]
click at [767, 62] on span "Analytics" at bounding box center [765, 60] width 47 height 10
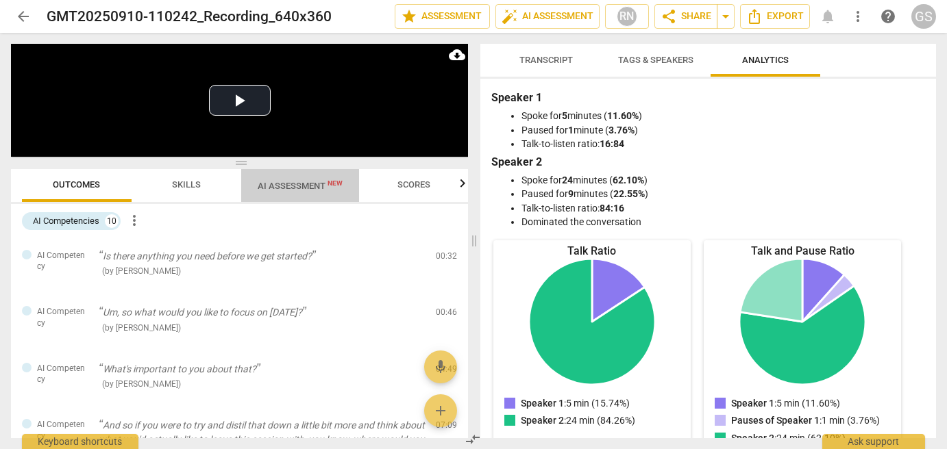
click at [312, 184] on span "AI Assessment New" at bounding box center [300, 186] width 85 height 10
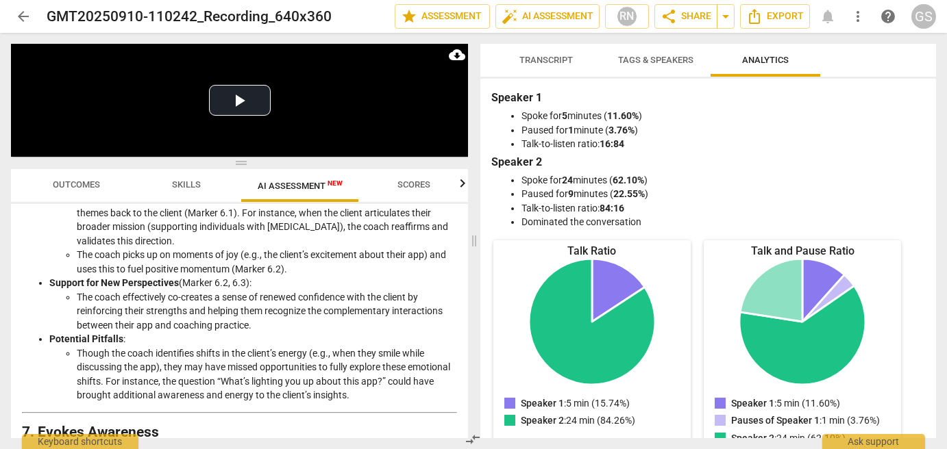
scroll to position [1352, 0]
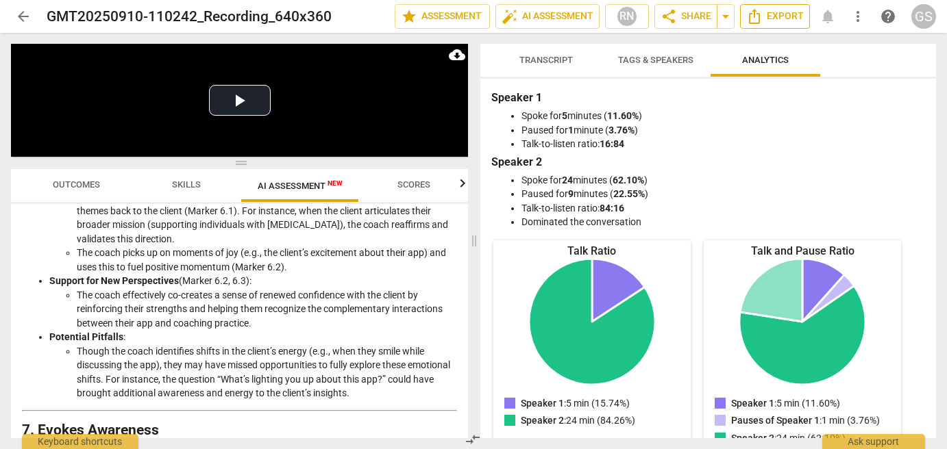
click at [774, 19] on span "Export" at bounding box center [775, 16] width 58 height 16
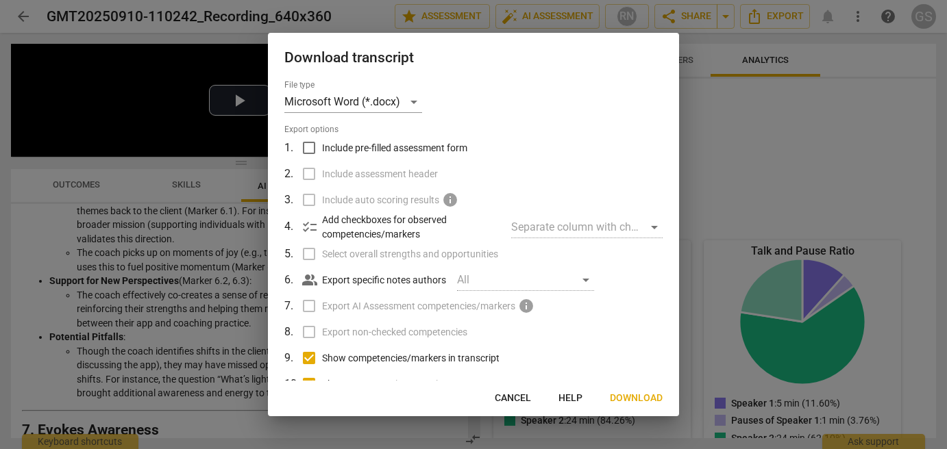
click at [310, 145] on input "Include pre-filled assessment form" at bounding box center [309, 148] width 26 height 26
checkbox input "true"
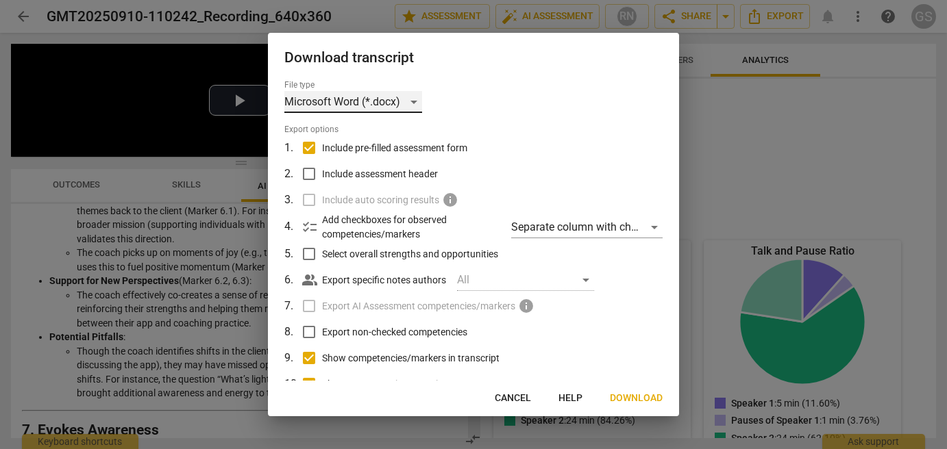
click at [416, 99] on div "Microsoft Word (*.docx)" at bounding box center [353, 102] width 138 height 22
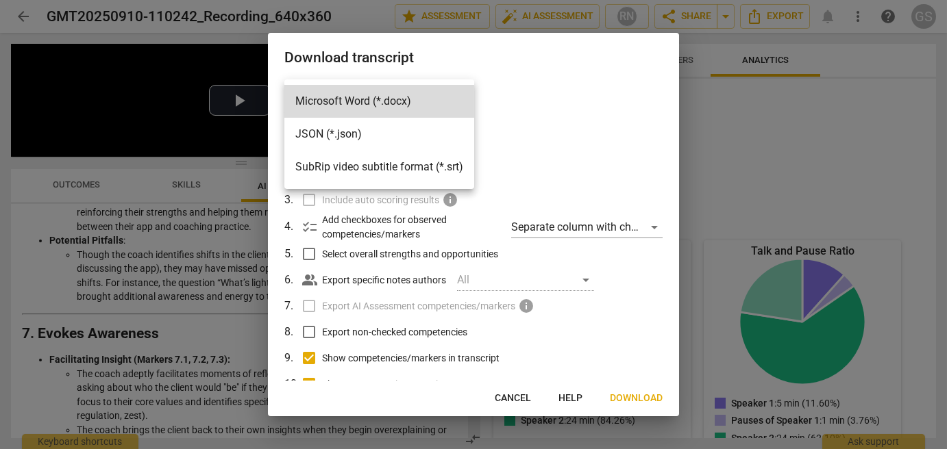
scroll to position [1454, 0]
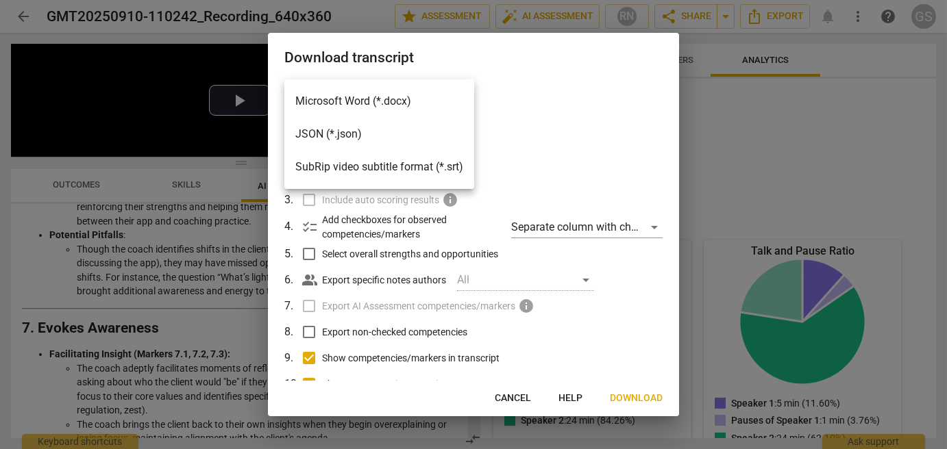
click at [414, 97] on li "Microsoft Word (*.docx)" at bounding box center [379, 101] width 190 height 33
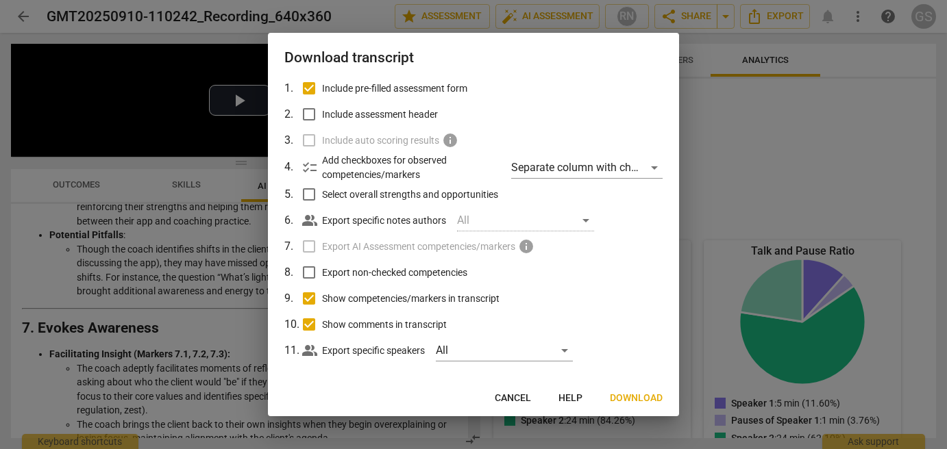
scroll to position [70, 0]
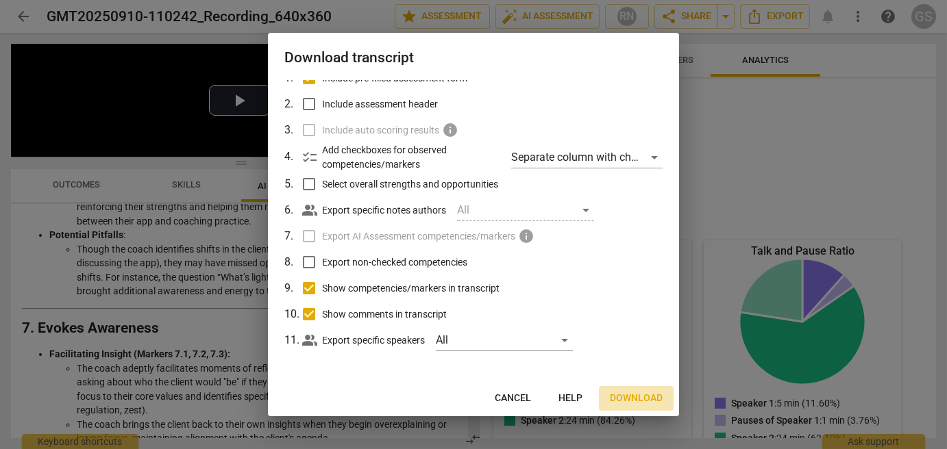
click at [634, 403] on span "Download" at bounding box center [636, 399] width 53 height 14
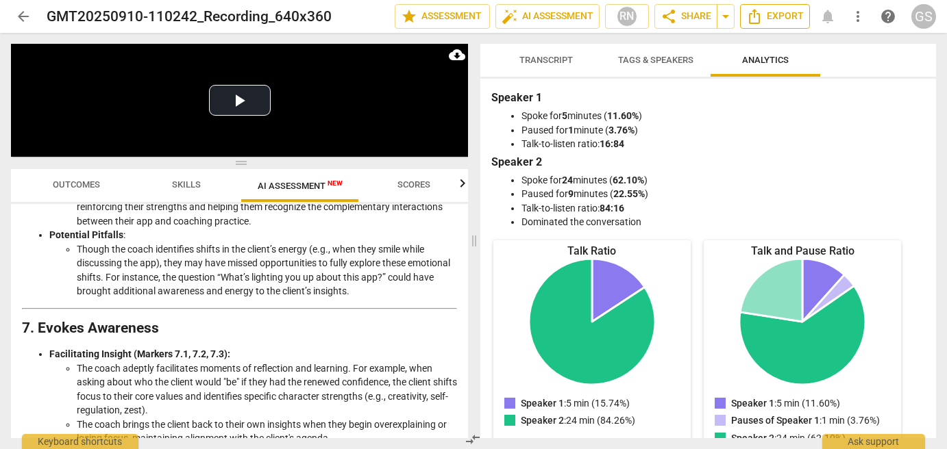
click at [779, 14] on span "Export" at bounding box center [775, 16] width 58 height 16
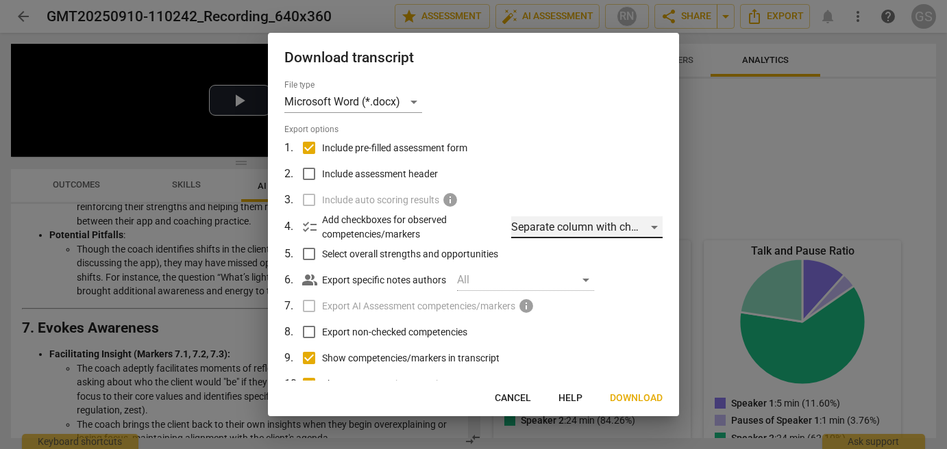
click at [612, 231] on div "Separate column with check marks" at bounding box center [586, 227] width 151 height 22
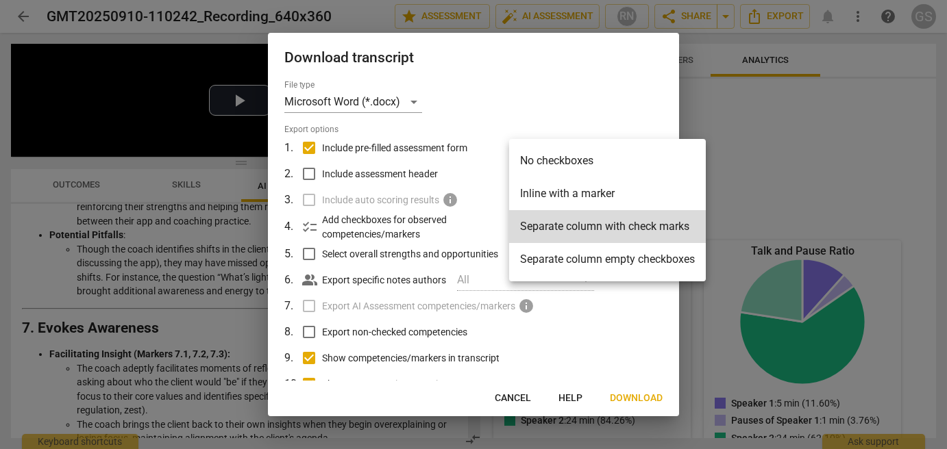
click at [580, 79] on div at bounding box center [473, 224] width 947 height 449
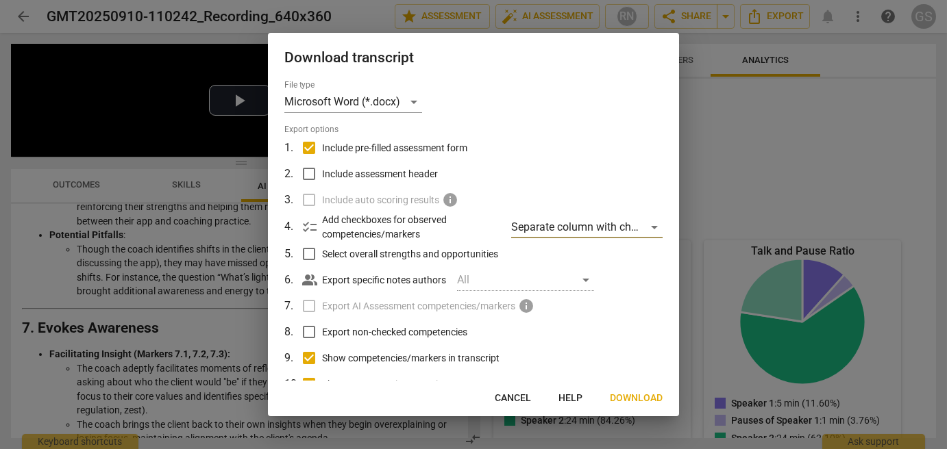
click at [312, 253] on input "Select overall strengths and opportunities" at bounding box center [309, 254] width 26 height 26
click at [310, 302] on label "Export AI Assessment competencies/markers info" at bounding box center [471, 306] width 359 height 26
click at [312, 307] on label "Export AI Assessment competencies/markers info" at bounding box center [471, 306] width 359 height 26
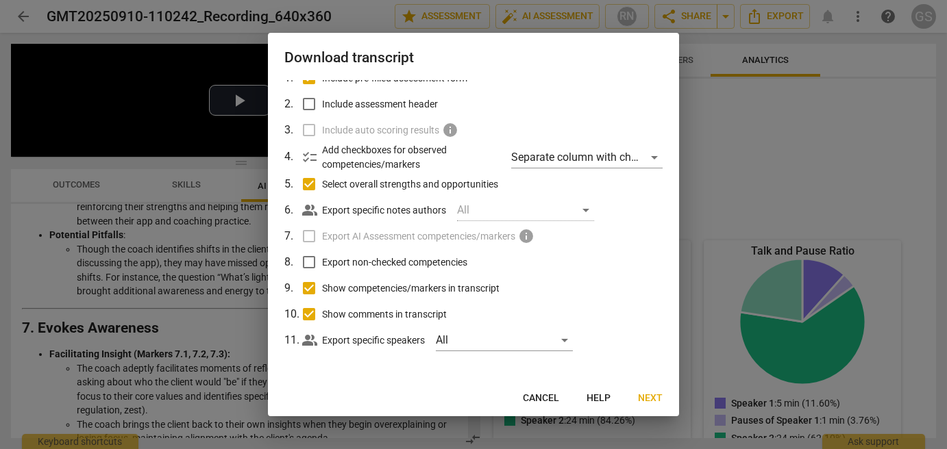
click at [543, 399] on span "Cancel" at bounding box center [541, 399] width 36 height 14
checkbox input "false"
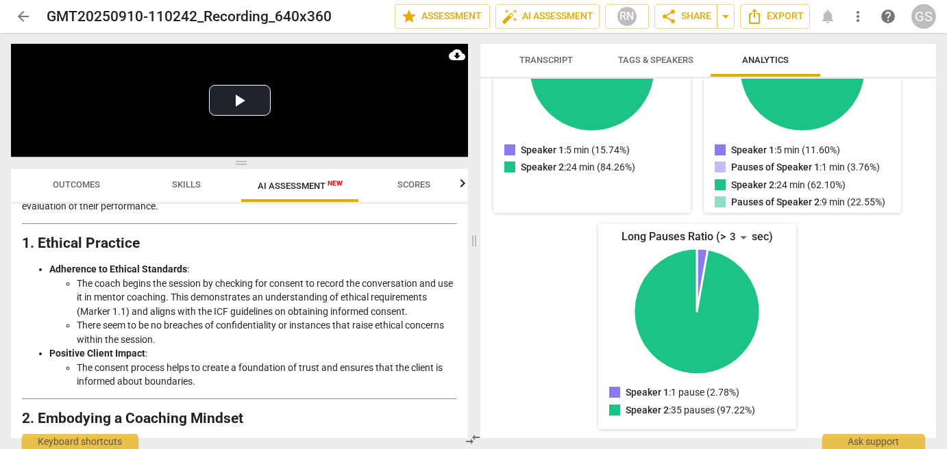
scroll to position [0, 0]
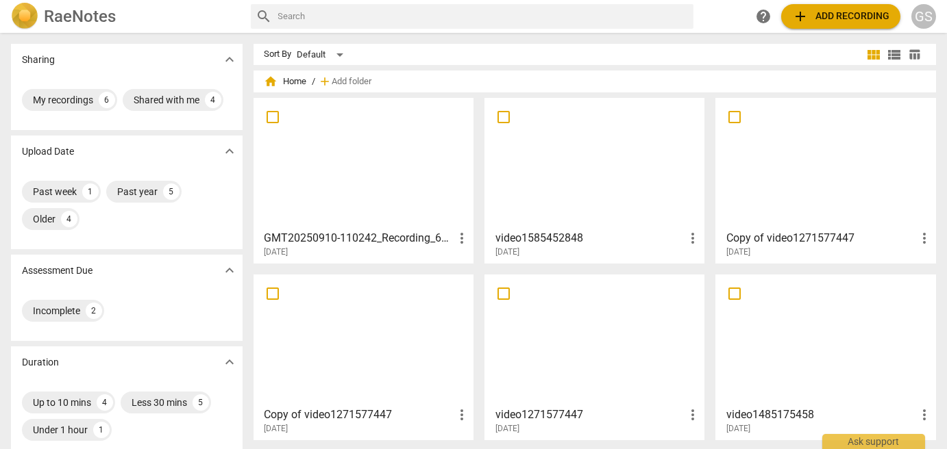
click at [851, 12] on span "add Add recording" at bounding box center [840, 16] width 97 height 16
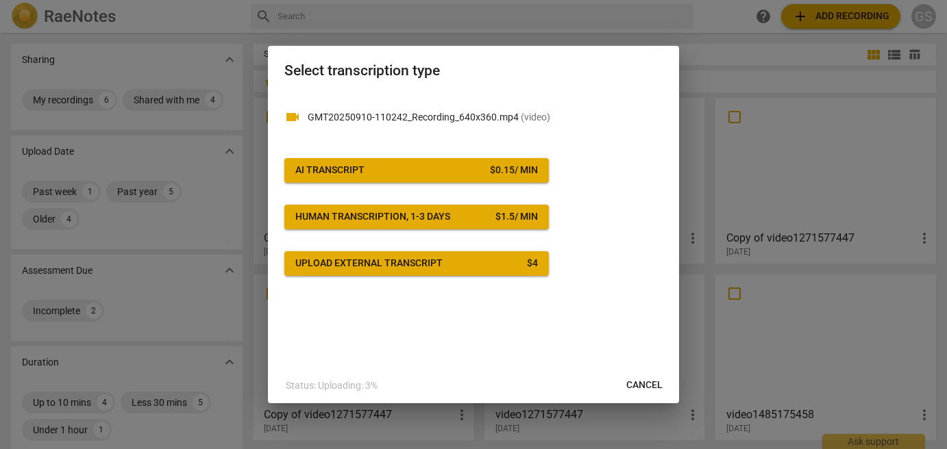
click at [414, 171] on span "AI Transcript $ 0.15 / min" at bounding box center [416, 171] width 242 height 14
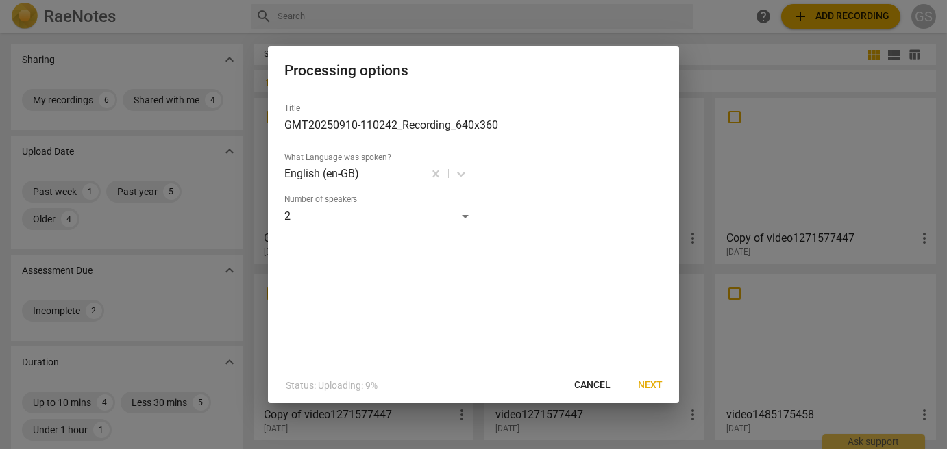
click at [651, 387] on span "Next" at bounding box center [650, 386] width 25 height 14
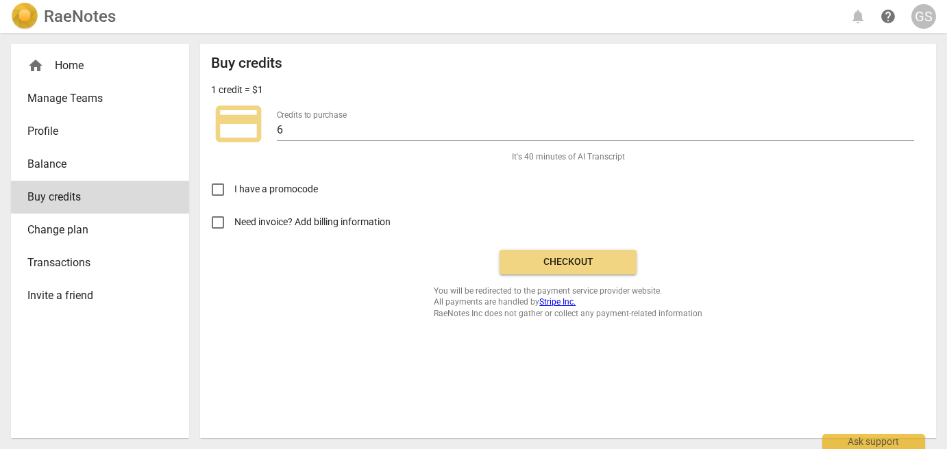
click at [583, 265] on span "Checkout" at bounding box center [567, 262] width 115 height 14
click at [560, 265] on span "Checkout" at bounding box center [567, 262] width 115 height 14
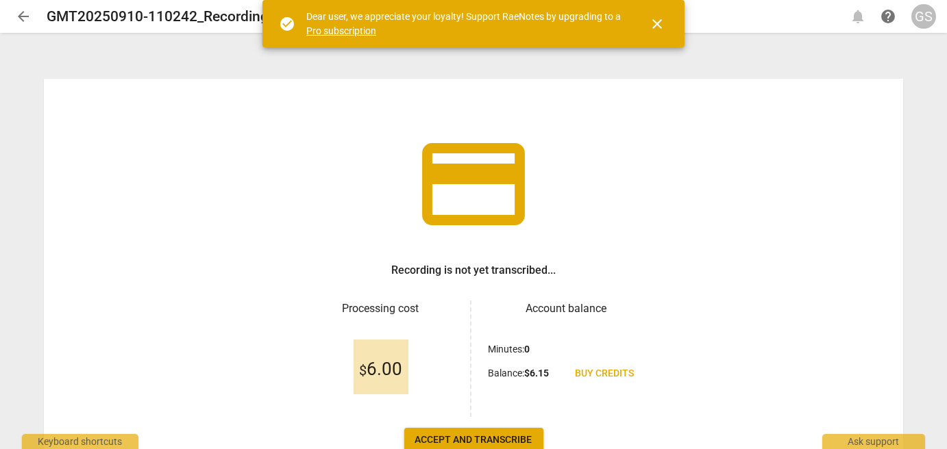
scroll to position [91, 0]
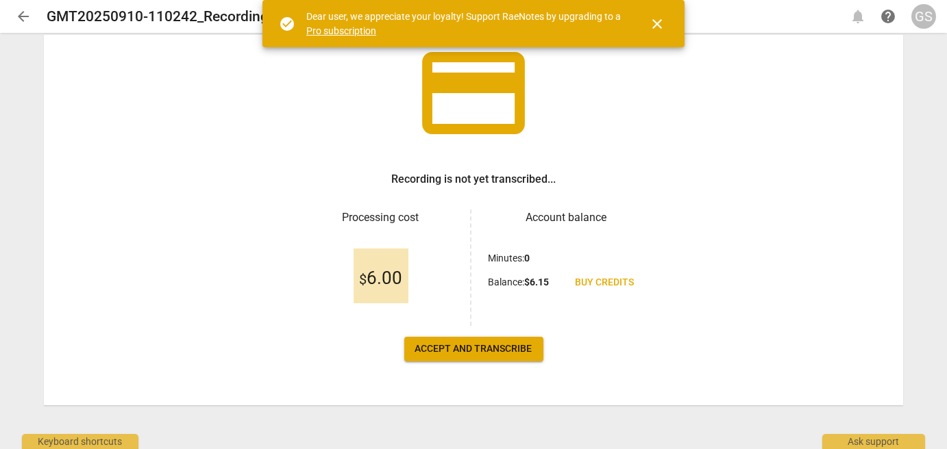
click at [499, 348] on span "Accept and transcribe" at bounding box center [473, 349] width 117 height 14
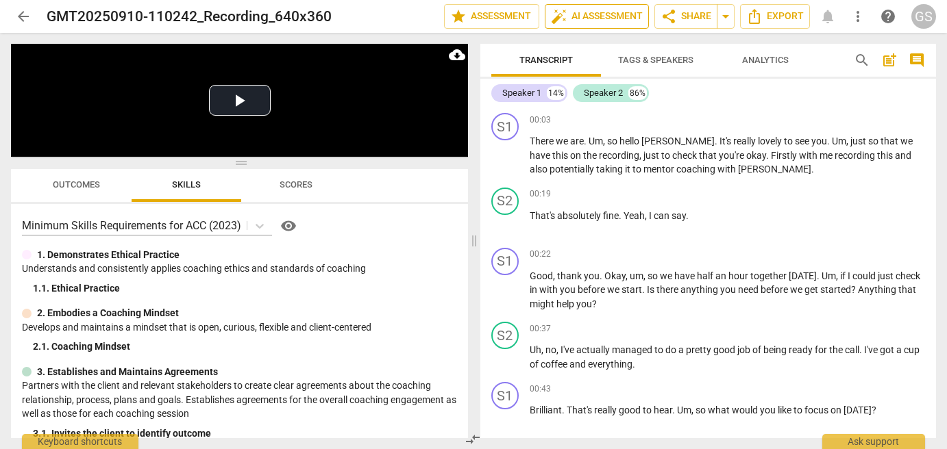
click at [612, 10] on span "auto_fix_high AI Assessment" at bounding box center [597, 16] width 92 height 16
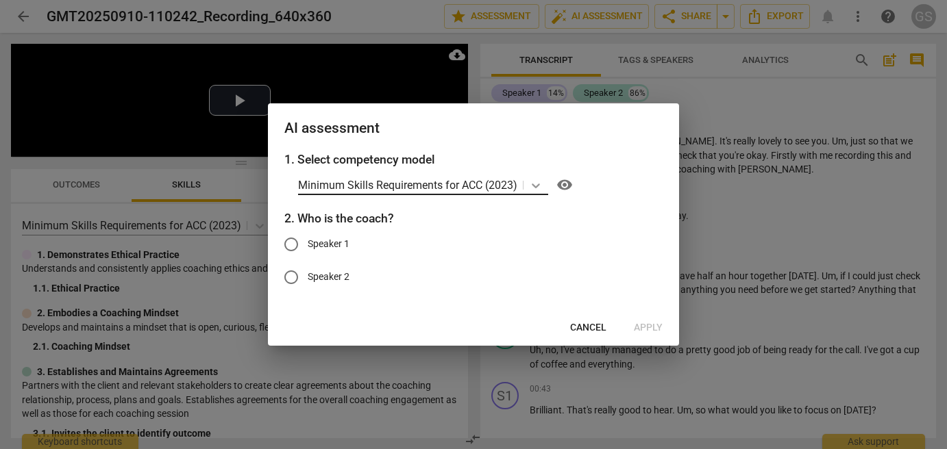
click at [535, 186] on icon at bounding box center [535, 186] width 8 height 5
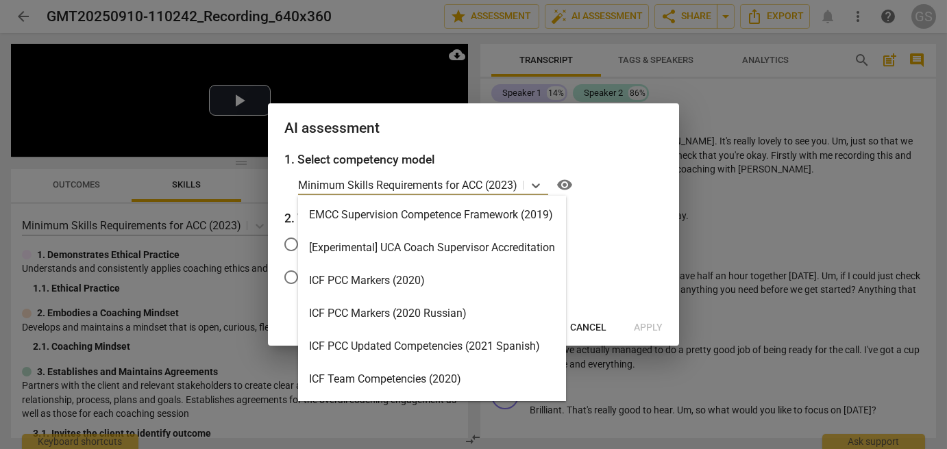
click at [399, 286] on div "ICF PCC Markers (2020)" at bounding box center [432, 280] width 268 height 33
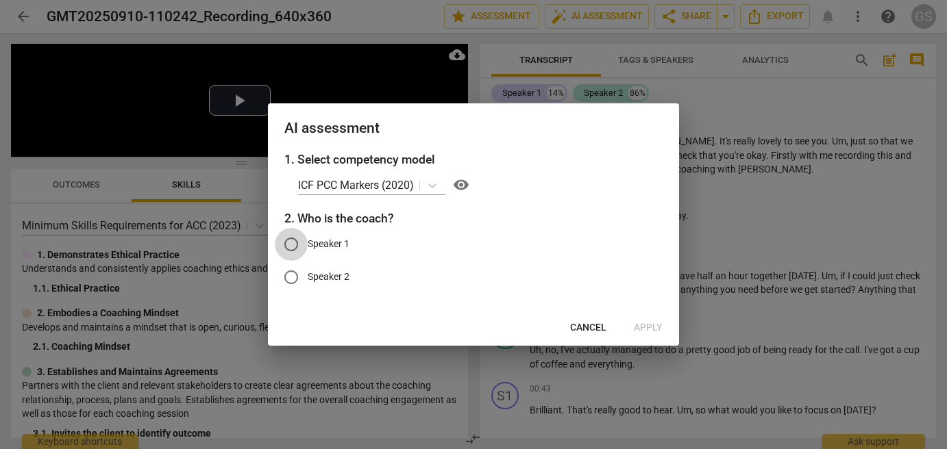
click at [297, 242] on input "Speaker 1" at bounding box center [291, 244] width 33 height 33
radio input "true"
click at [646, 331] on span "Apply" at bounding box center [648, 328] width 29 height 14
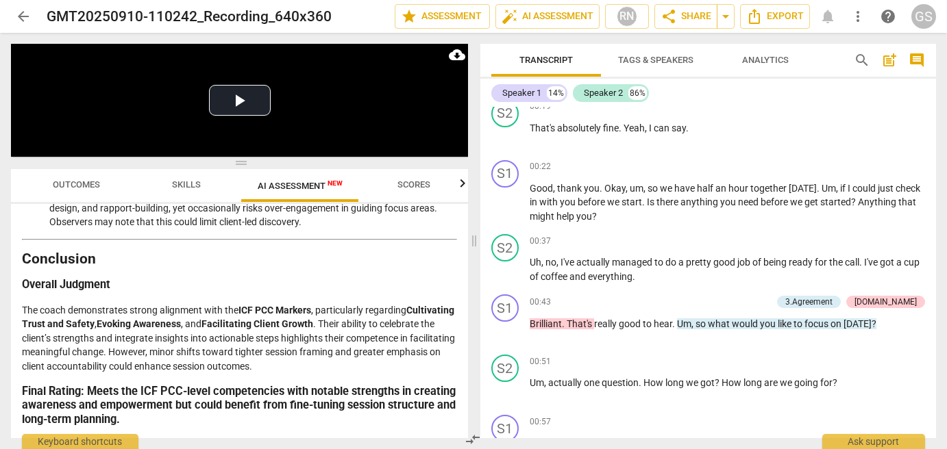
scroll to position [2206, 0]
click at [781, 12] on span "Export" at bounding box center [775, 16] width 58 height 16
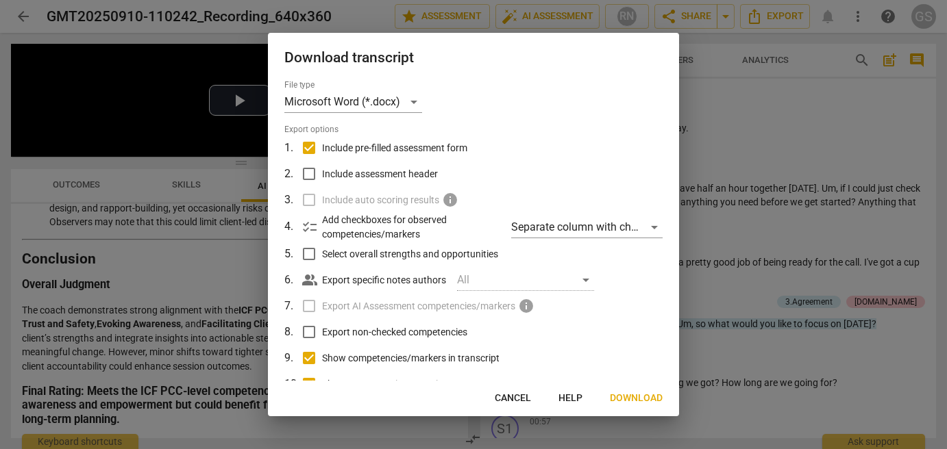
click at [305, 176] on input "Include assessment header" at bounding box center [309, 174] width 26 height 26
checkbox input "true"
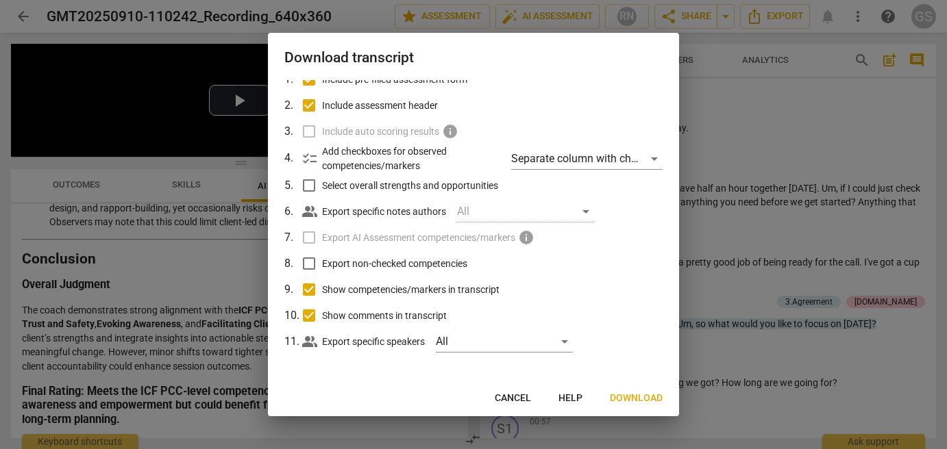
scroll to position [70, 0]
click at [310, 260] on input "Export non-checked competencies" at bounding box center [309, 262] width 26 height 26
checkbox input "true"
click at [312, 236] on label "Export AI Assessment competencies/markers info" at bounding box center [471, 236] width 359 height 26
drag, startPoint x: 515, startPoint y: 399, endPoint x: 810, endPoint y: 190, distance: 361.1
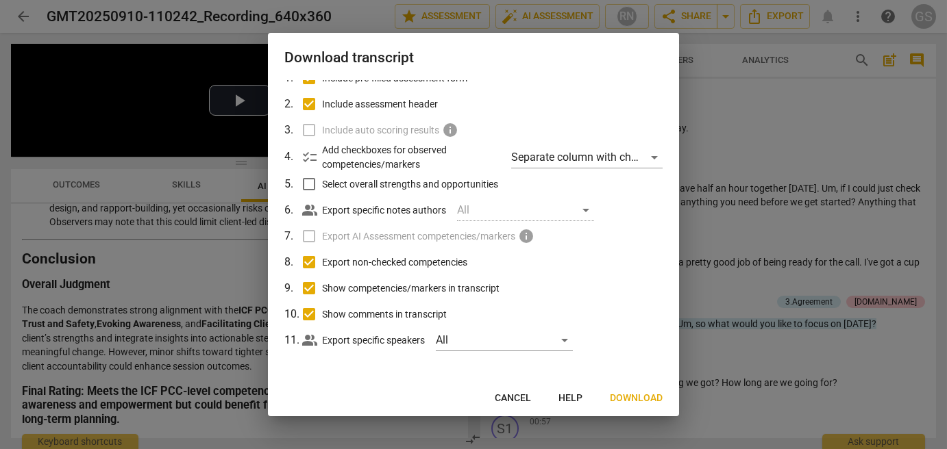
click at [810, 190] on div at bounding box center [473, 224] width 947 height 449
checkbox input "false"
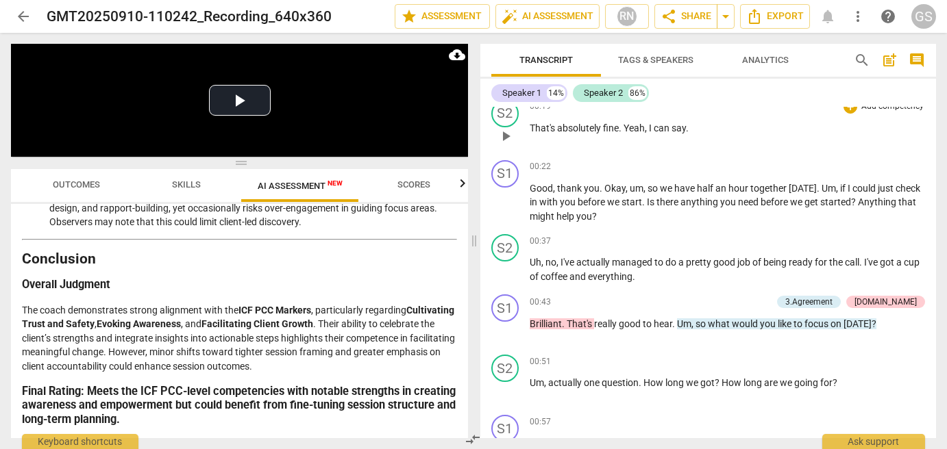
scroll to position [0, 0]
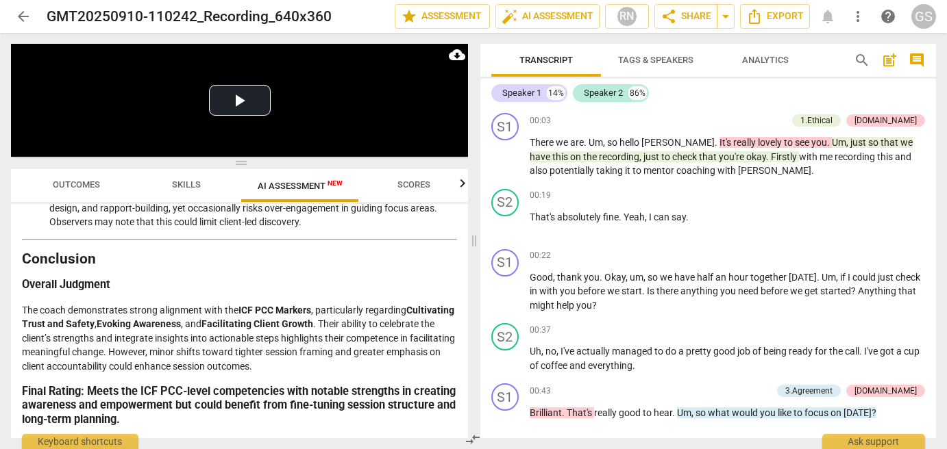
click at [778, 56] on span "Analytics" at bounding box center [765, 60] width 47 height 10
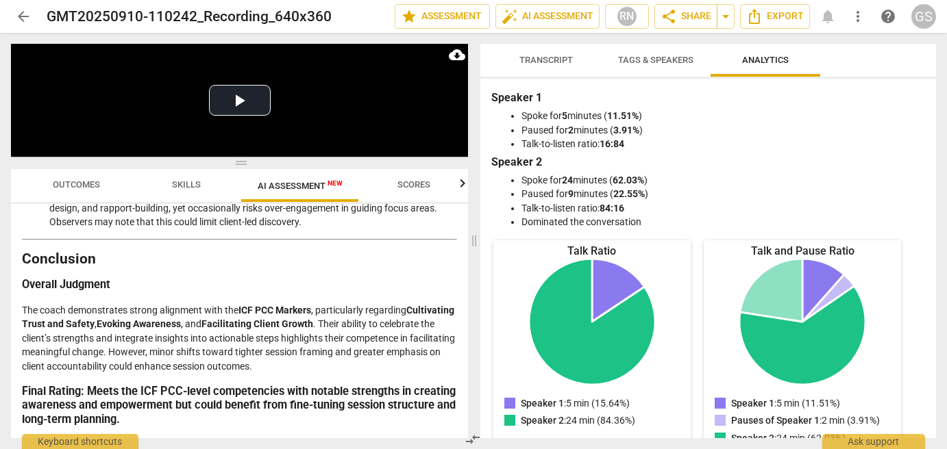
click at [672, 58] on span "Tags & Speakers" at bounding box center [655, 60] width 75 height 10
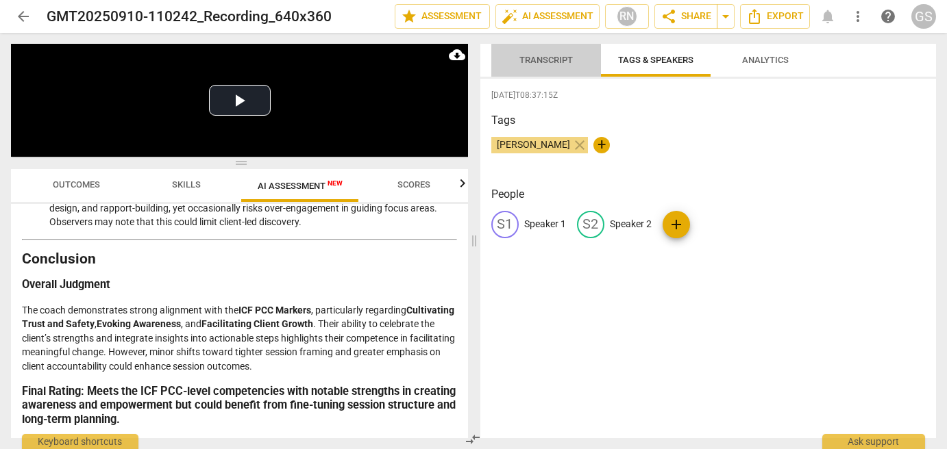
click at [544, 56] on span "Transcript" at bounding box center [545, 60] width 53 height 10
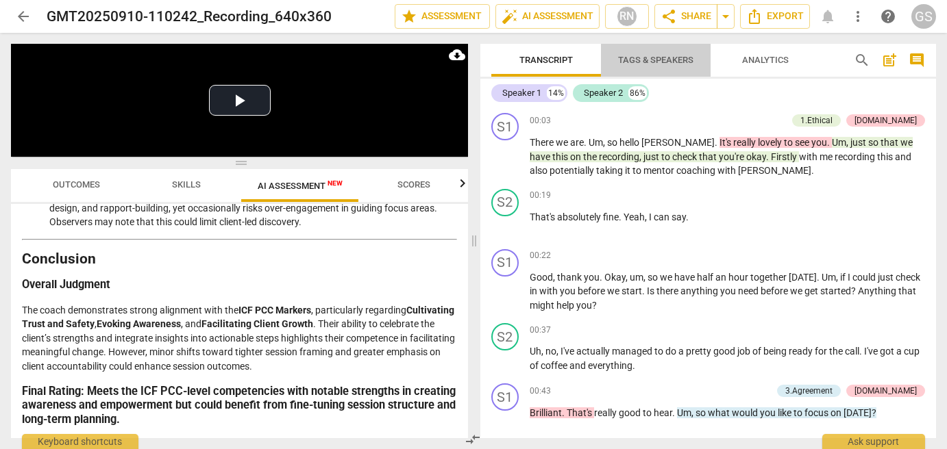
click at [667, 63] on span "Tags & Speakers" at bounding box center [655, 60] width 75 height 10
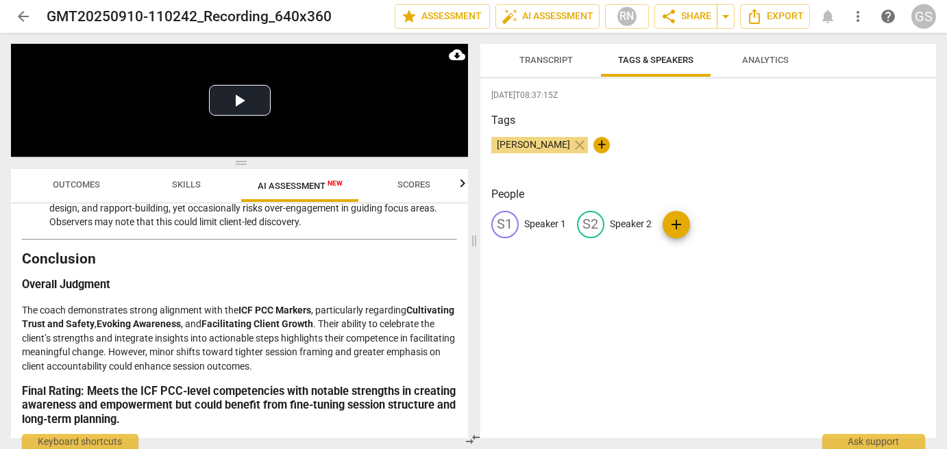
click at [505, 224] on div "S1" at bounding box center [504, 224] width 27 height 27
click at [537, 142] on span "[PERSON_NAME]" at bounding box center [533, 144] width 84 height 11
click at [561, 53] on span "Transcript" at bounding box center [546, 60] width 86 height 18
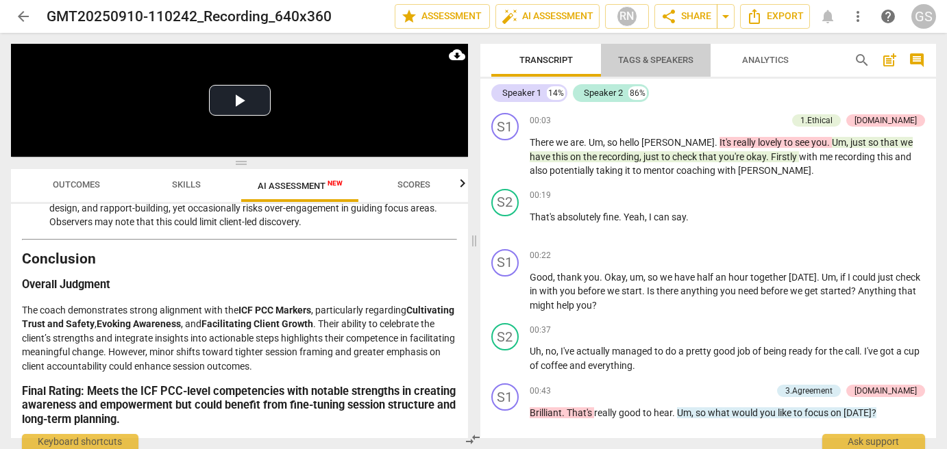
click at [649, 60] on span "Tags & Speakers" at bounding box center [655, 60] width 75 height 10
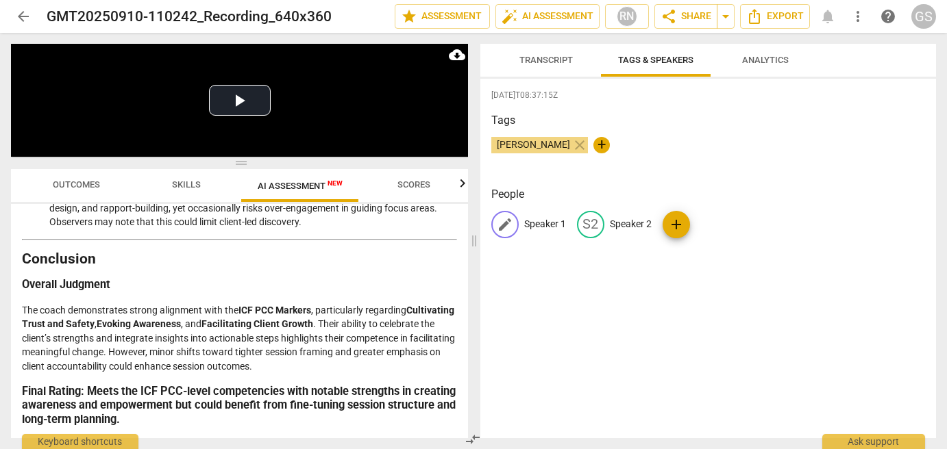
click at [530, 226] on p "Speaker 1" at bounding box center [545, 224] width 42 height 14
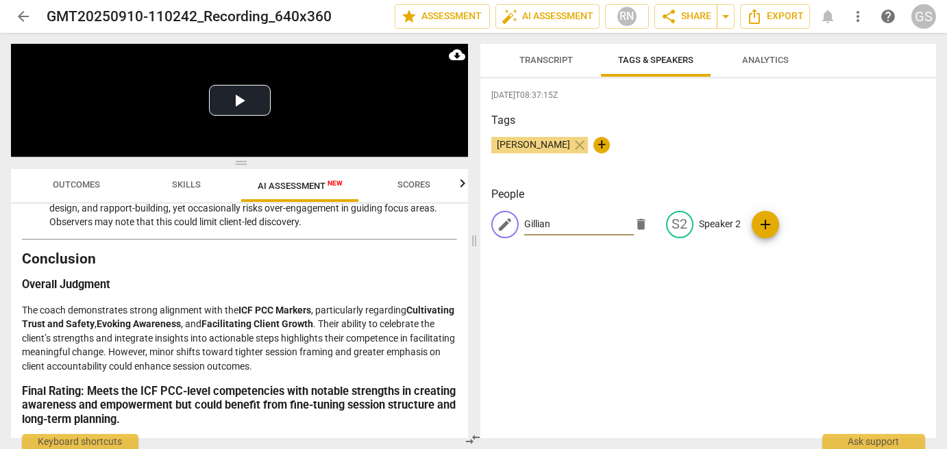
type input "Gillian"
click at [701, 219] on p "Speaker 2" at bounding box center [720, 224] width 42 height 14
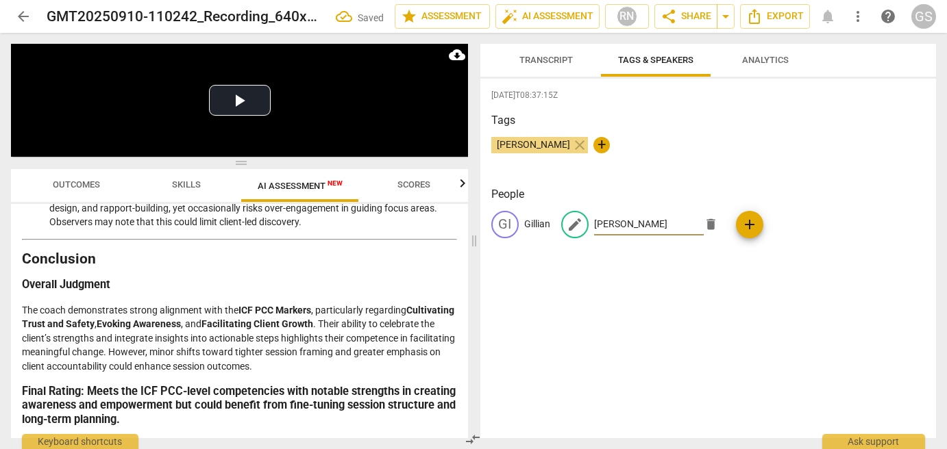
type input "[PERSON_NAME]"
click at [723, 288] on div "2025-09-11T08:37:15Z Tags Gillian Slater close + People GI Gillian edit Adrian …" at bounding box center [707, 259] width 455 height 360
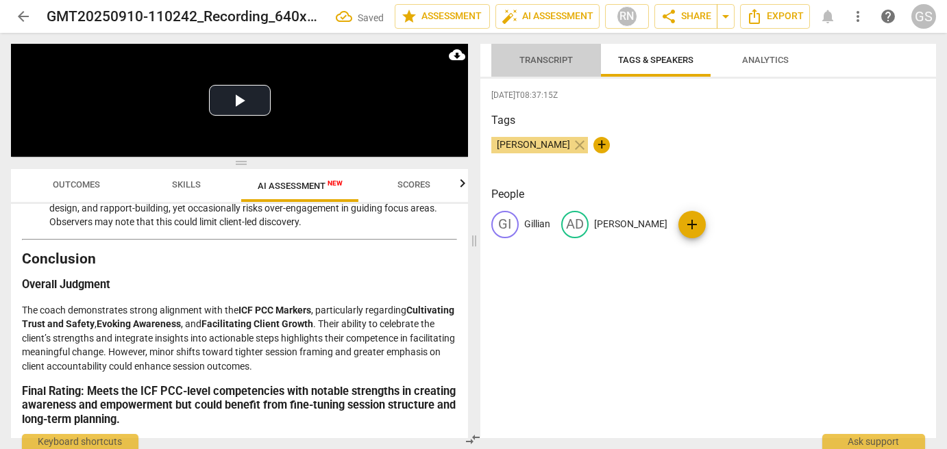
click at [555, 59] on span "Transcript" at bounding box center [545, 60] width 53 height 10
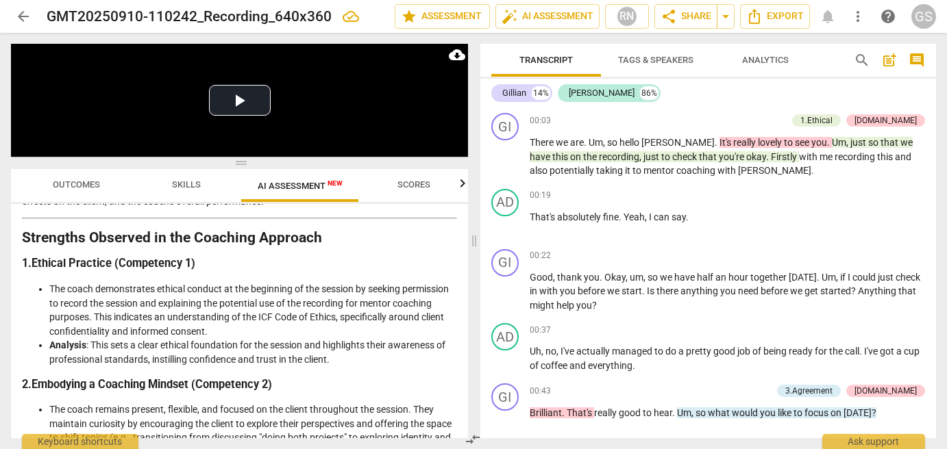
scroll to position [163, 0]
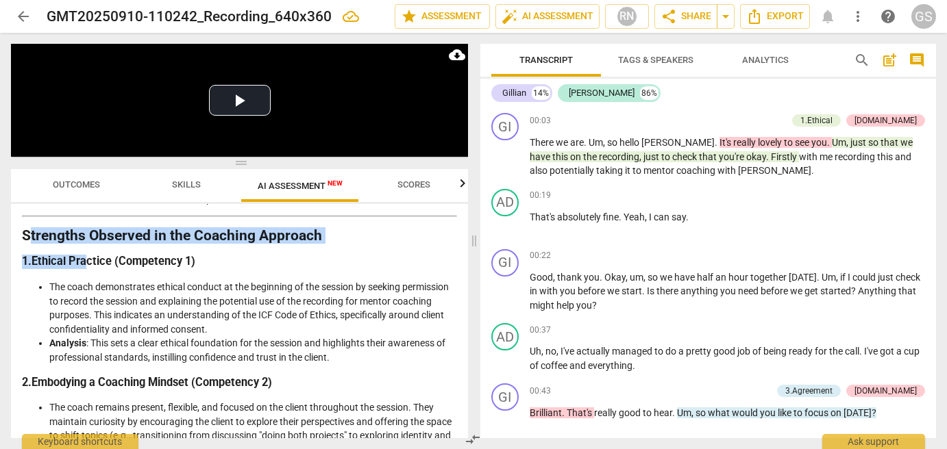
drag, startPoint x: 26, startPoint y: 236, endPoint x: 84, endPoint y: 259, distance: 62.4
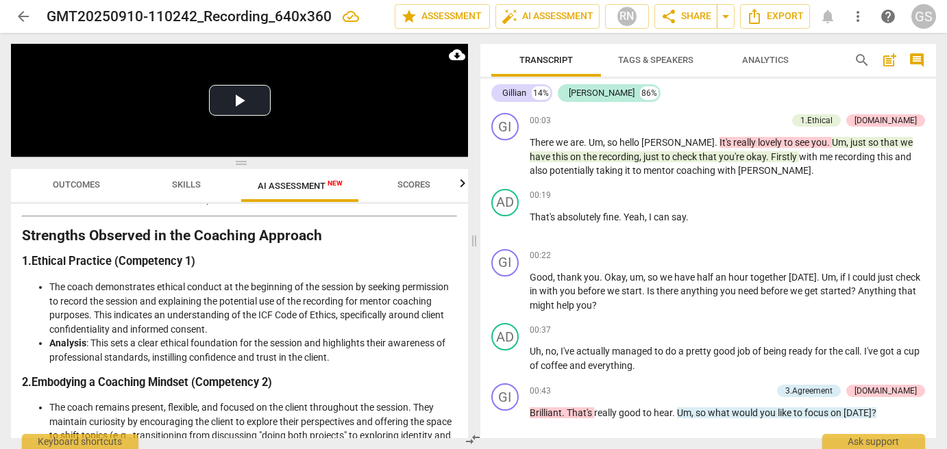
click at [24, 234] on strong "Strengths Observed in the Coaching Approach" at bounding box center [172, 235] width 300 height 16
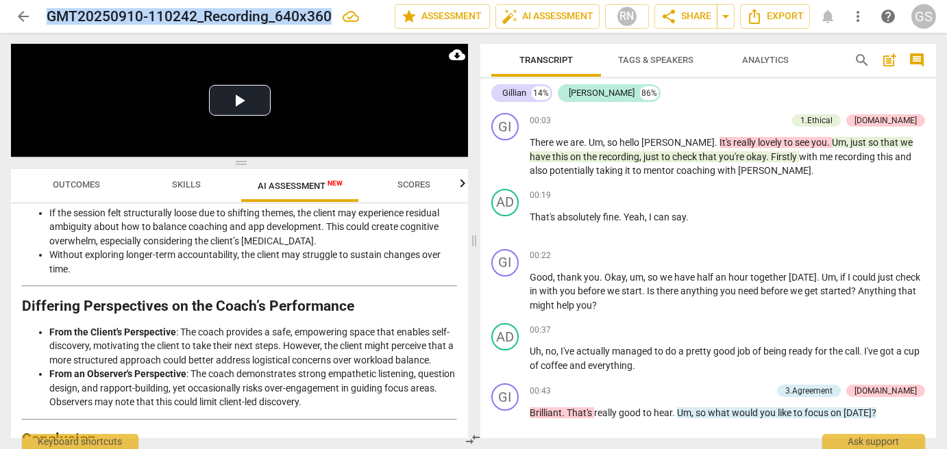
scroll to position [2206, 0]
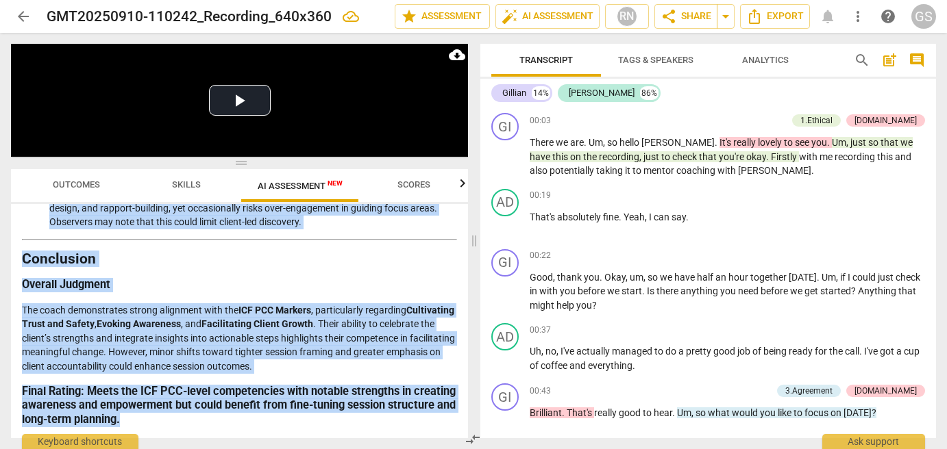
drag, startPoint x: 24, startPoint y: 234, endPoint x: 213, endPoint y: 416, distance: 262.5
copy div "Strengths Observed in the Coaching Approach 1. Ethical Practice (Competency 1) …"
